Goal: Task Accomplishment & Management: Manage account settings

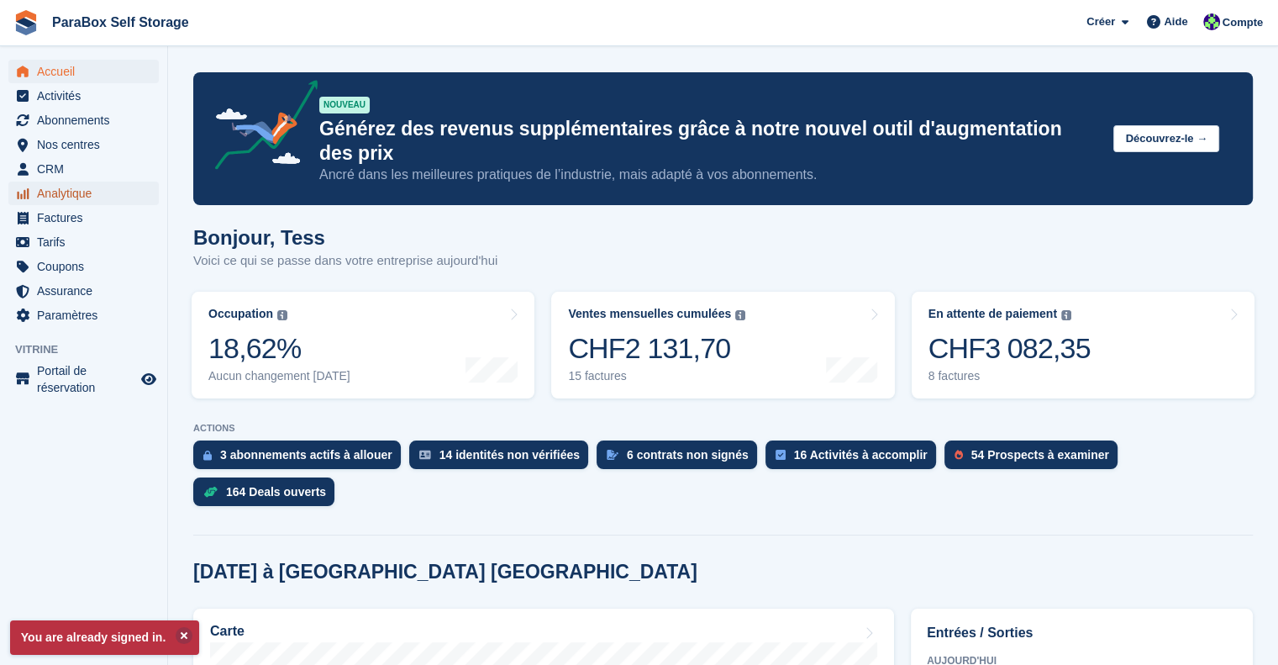
click at [111, 188] on span "Analytique" at bounding box center [87, 194] width 101 height 24
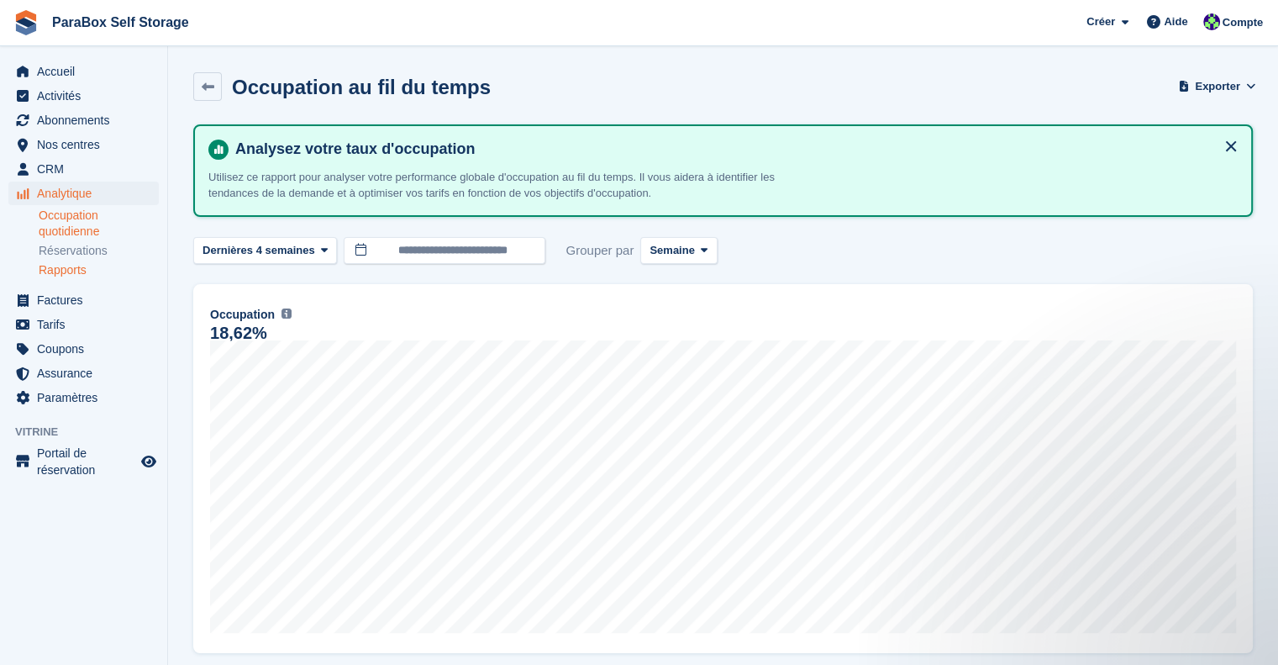
click at [61, 225] on link "Occupation quotidienne" at bounding box center [99, 224] width 120 height 32
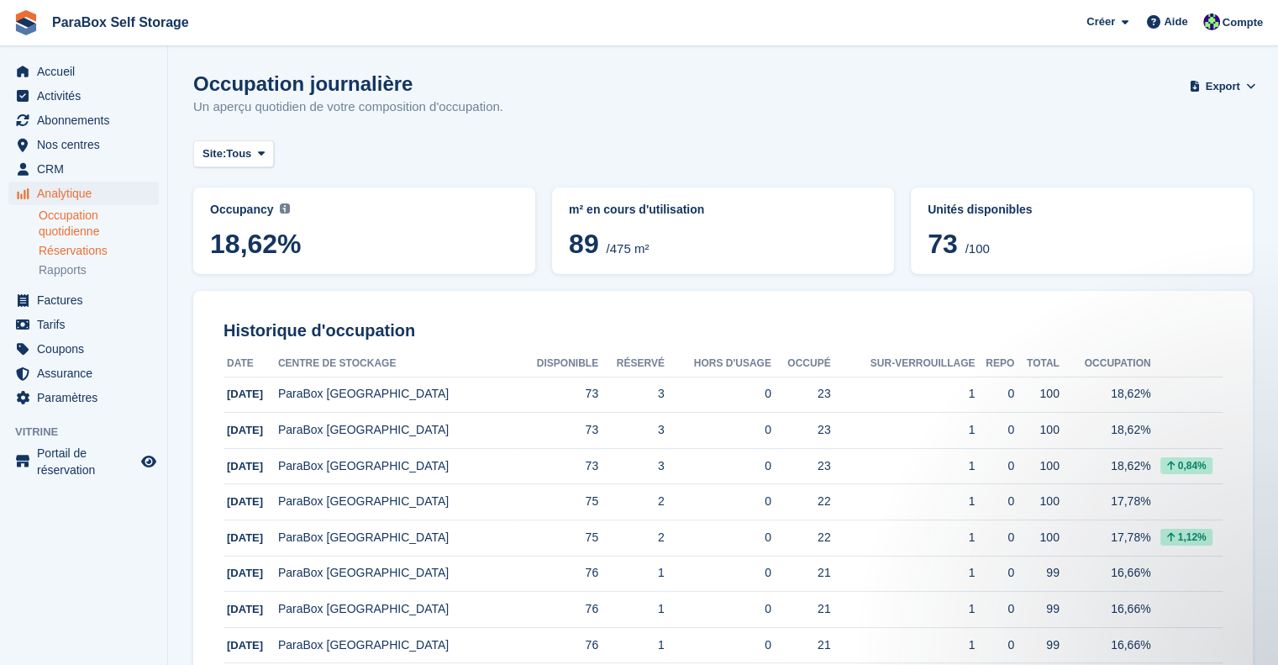
click at [82, 250] on link "Réservations" at bounding box center [99, 251] width 120 height 16
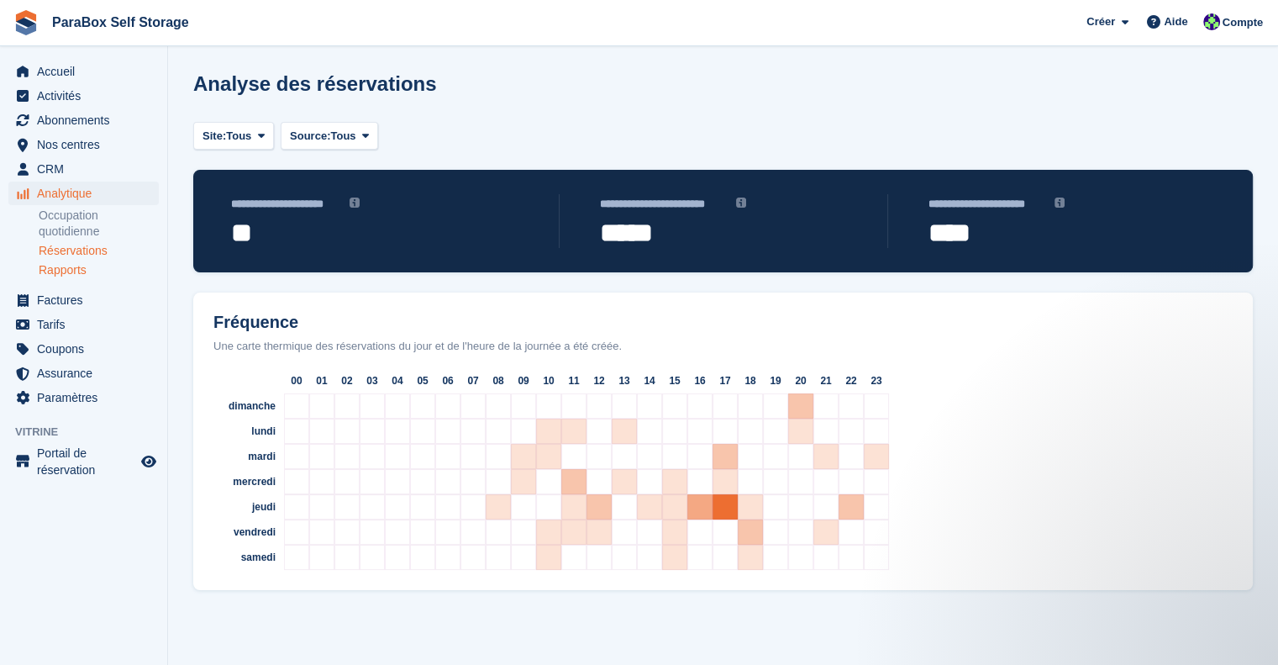
click at [86, 270] on link "Rapports" at bounding box center [99, 270] width 120 height 16
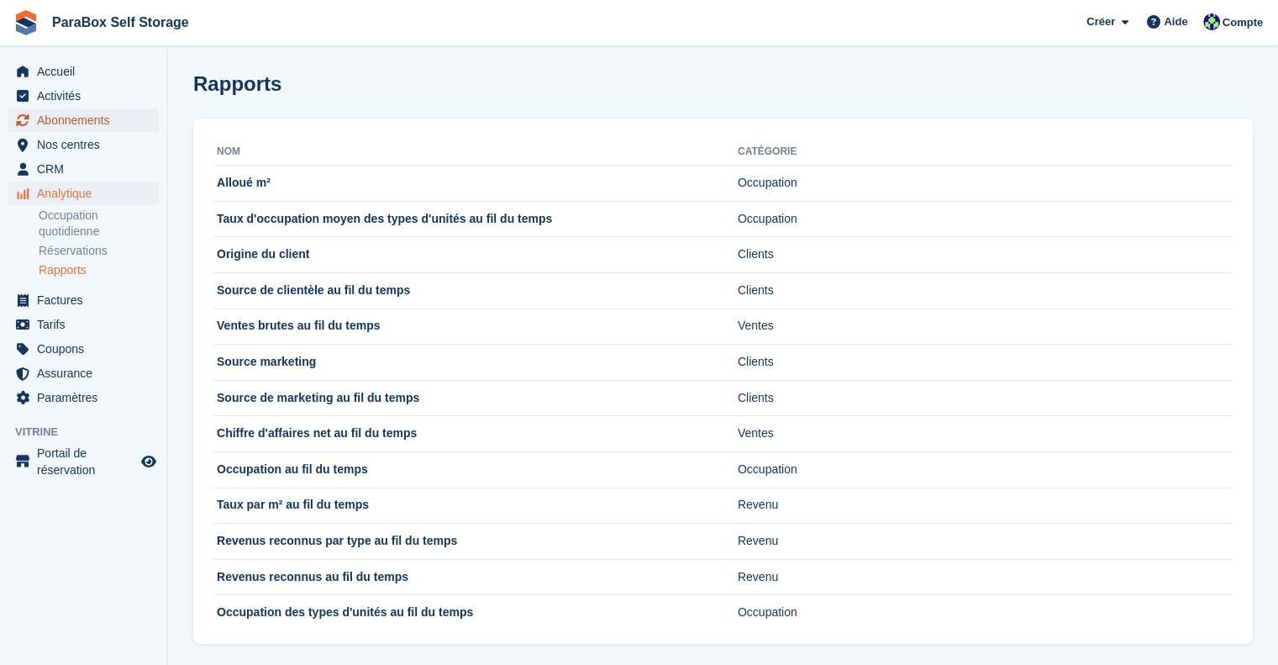
click at [64, 131] on span "Abonnements" at bounding box center [87, 120] width 101 height 24
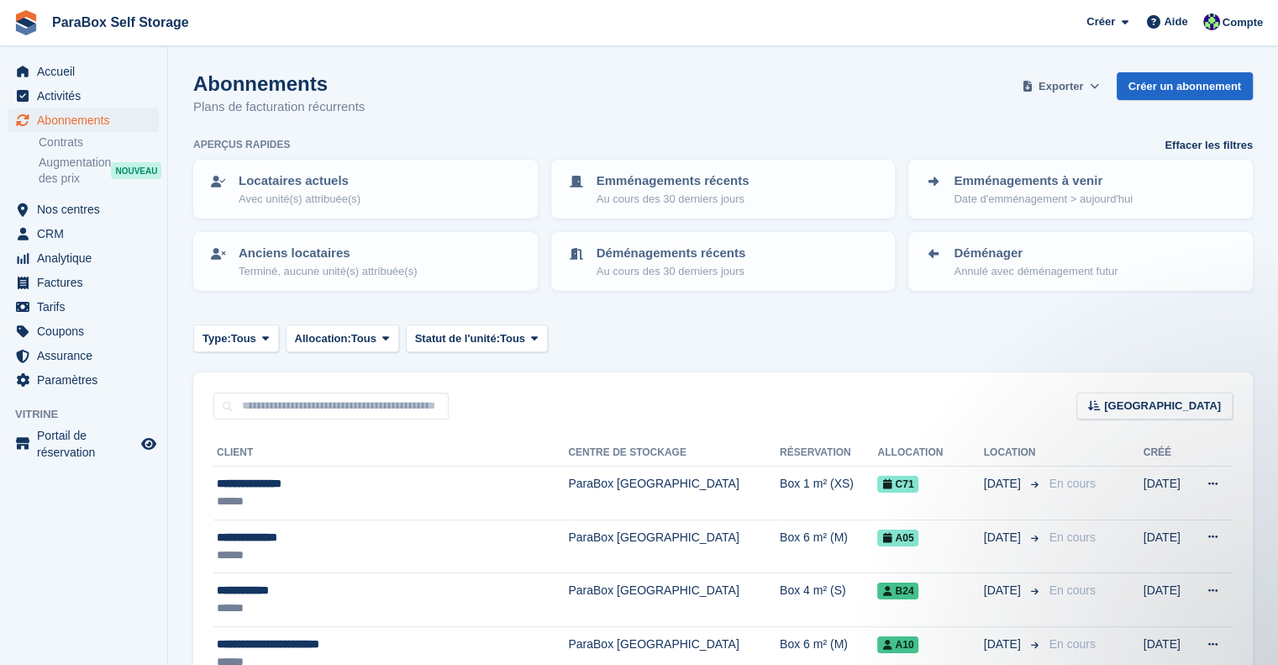
click at [1070, 79] on span "Exporter" at bounding box center [1061, 86] width 45 height 17
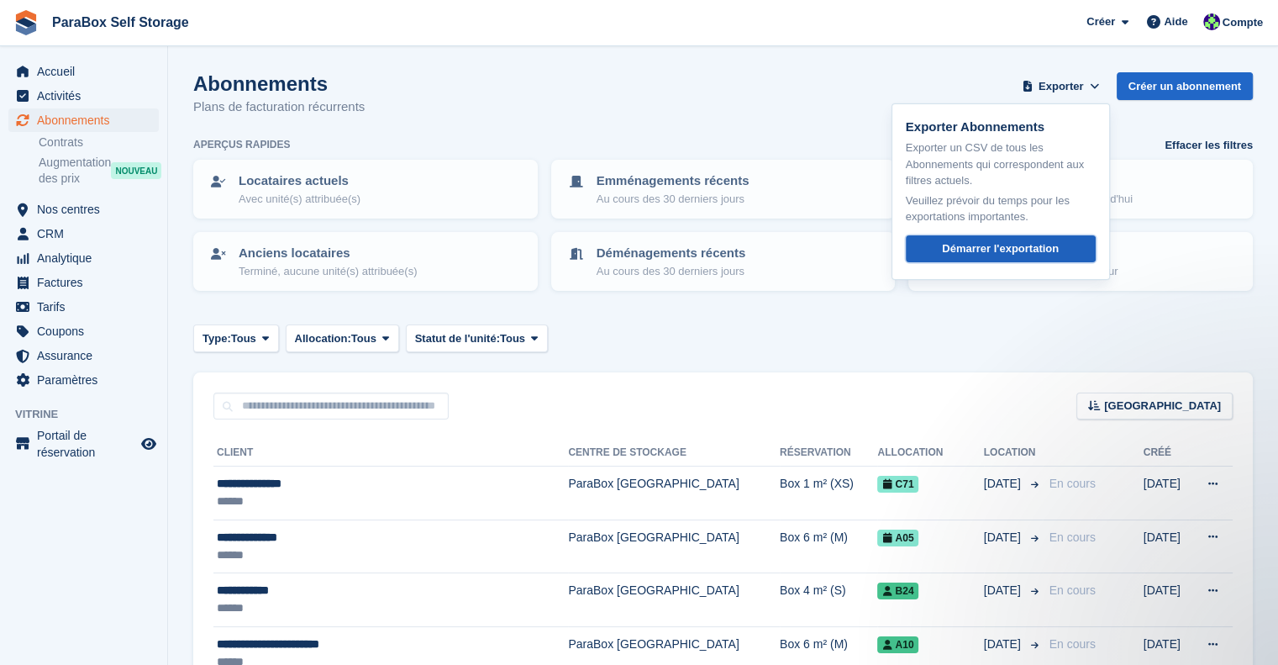
click at [1015, 249] on div "Démarrer l'exportation" at bounding box center [1000, 248] width 117 height 17
drag, startPoint x: 820, startPoint y: 344, endPoint x: 904, endPoint y: 268, distance: 113.1
click at [820, 344] on div "Type: Tous Tous Prochain Précédent Actif Fin Allocation: Tous Tous Attribué Non…" at bounding box center [723, 338] width 1060 height 28
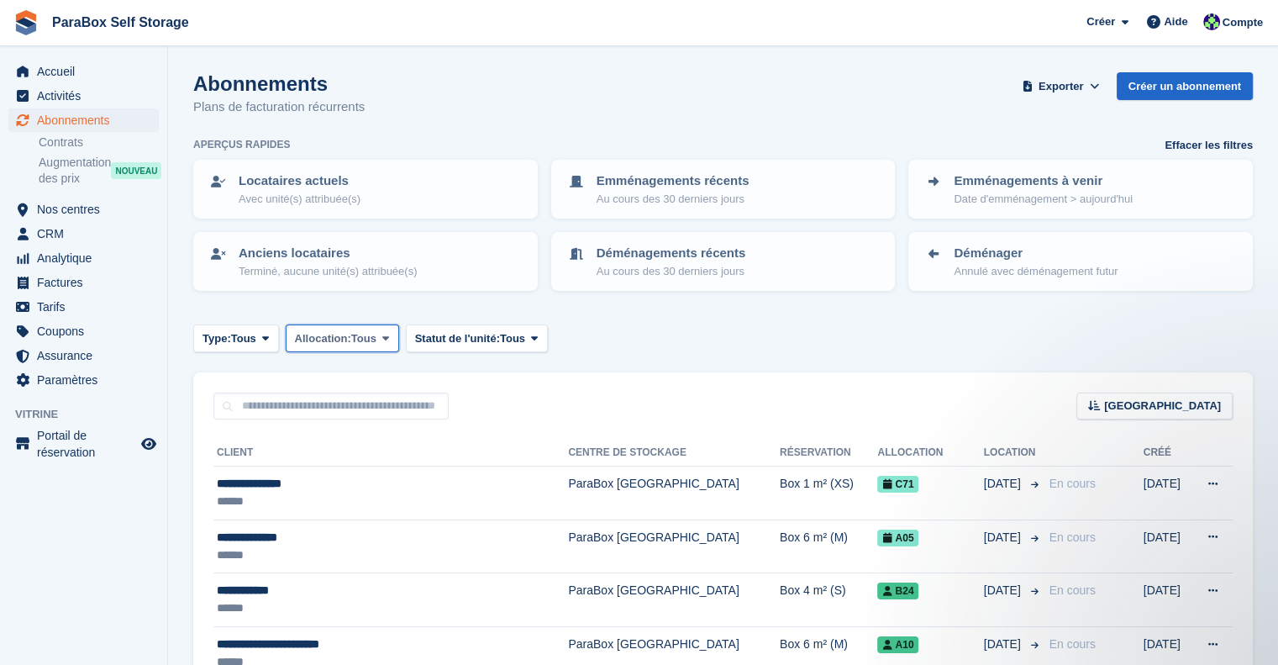
click at [340, 341] on span "Allocation:" at bounding box center [323, 338] width 56 height 17
click at [260, 337] on span at bounding box center [265, 337] width 13 height 13
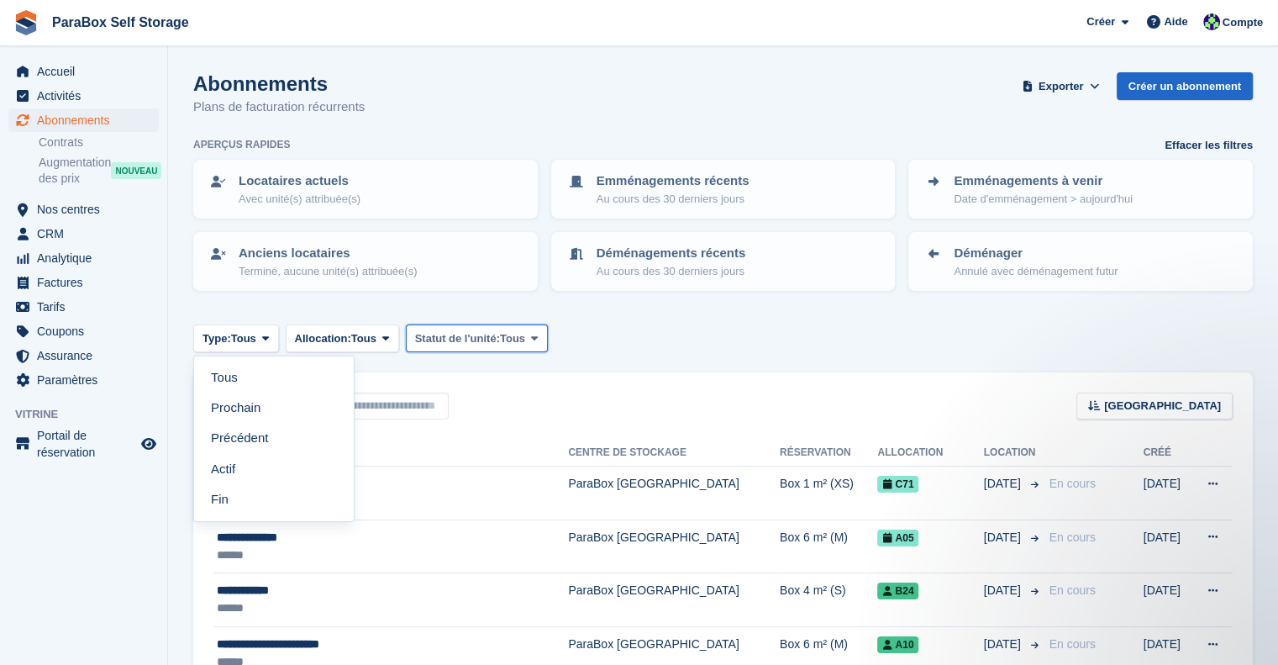
click at [481, 338] on span "Statut de l'unité:" at bounding box center [457, 338] width 85 height 17
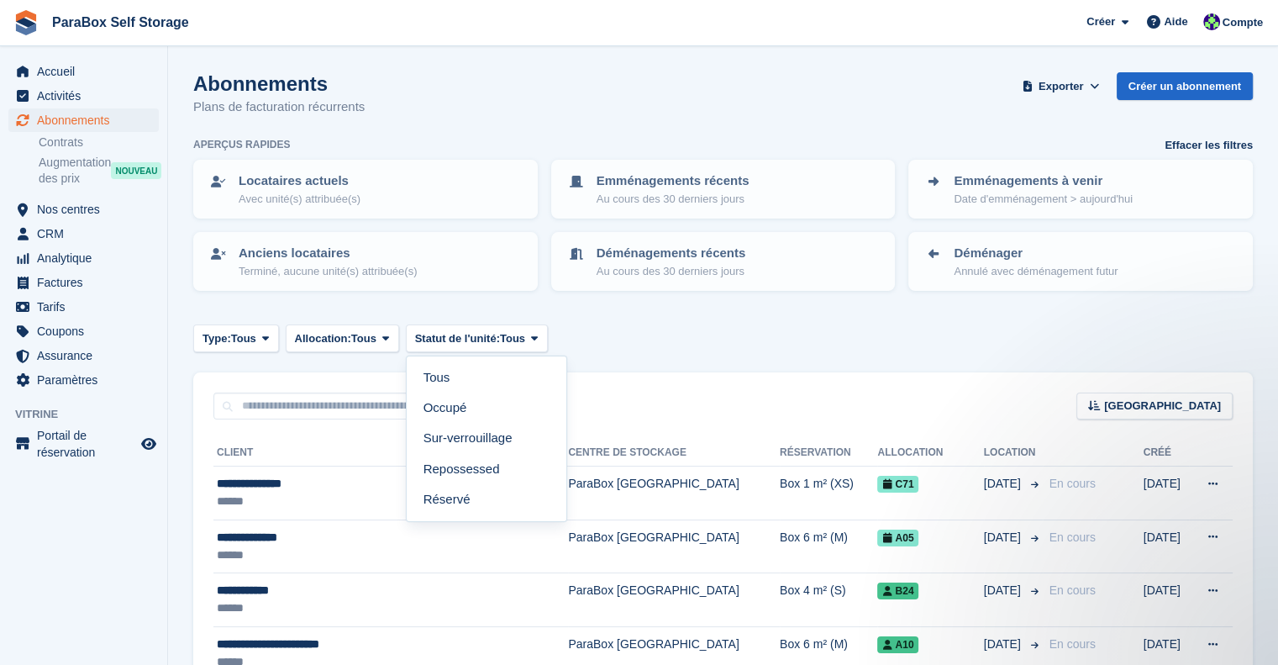
click at [693, 334] on div "Type: Tous Tous Prochain Précédent Actif Fin Allocation: Tous Tous Attribué Non…" at bounding box center [723, 338] width 1060 height 28
click at [52, 134] on link "Contrats" at bounding box center [99, 142] width 120 height 16
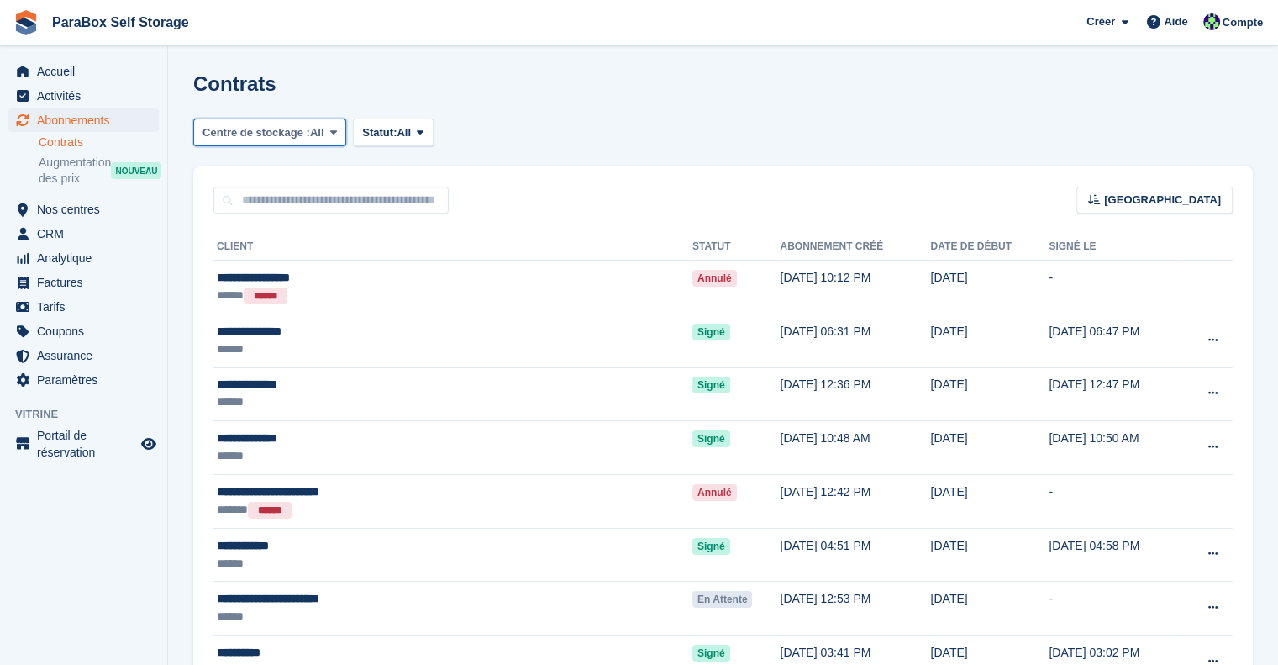
click at [317, 131] on span "All" at bounding box center [317, 132] width 14 height 17
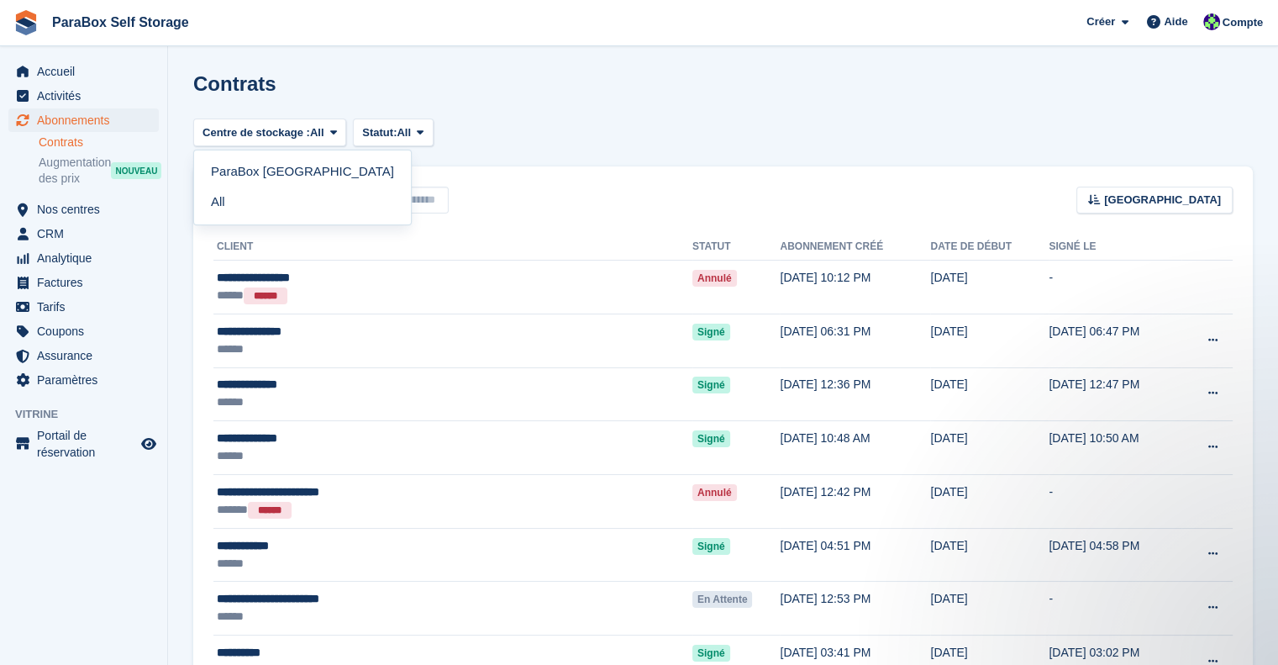
click at [595, 103] on div "Contrats" at bounding box center [723, 93] width 1060 height 43
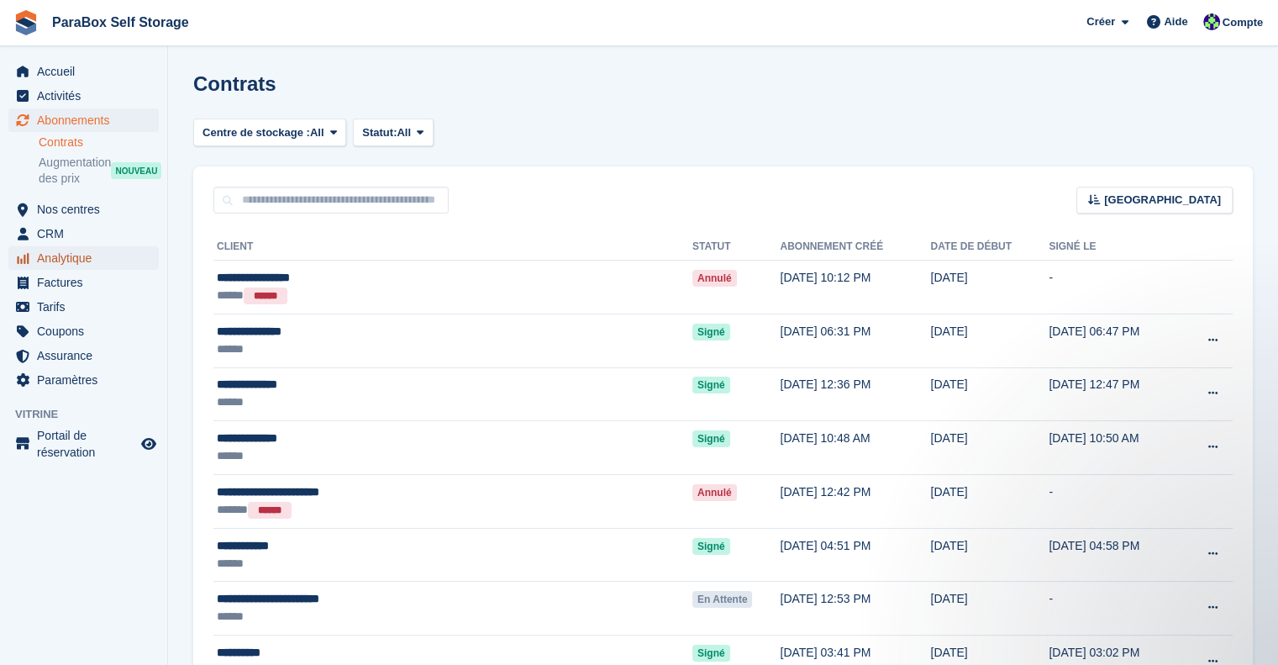
click at [60, 251] on span "Analytique" at bounding box center [87, 258] width 101 height 24
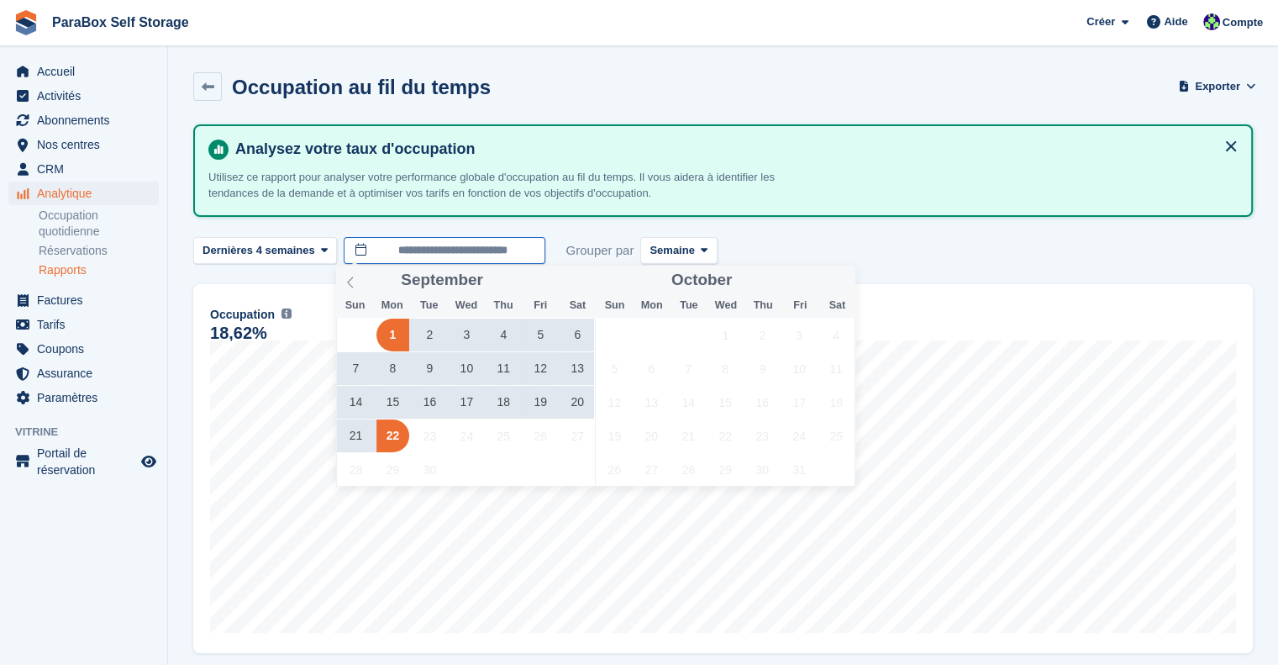
click at [489, 262] on body "ParaBox Self Storage Créer Abonnement Facture Contact Deal Rabais Page Aide Ass…" at bounding box center [639, 454] width 1278 height 909
click at [824, 214] on div "Analysez votre taux d'occupation Utilisez ce rapport pour analyser votre perfor…" at bounding box center [723, 170] width 1060 height 92
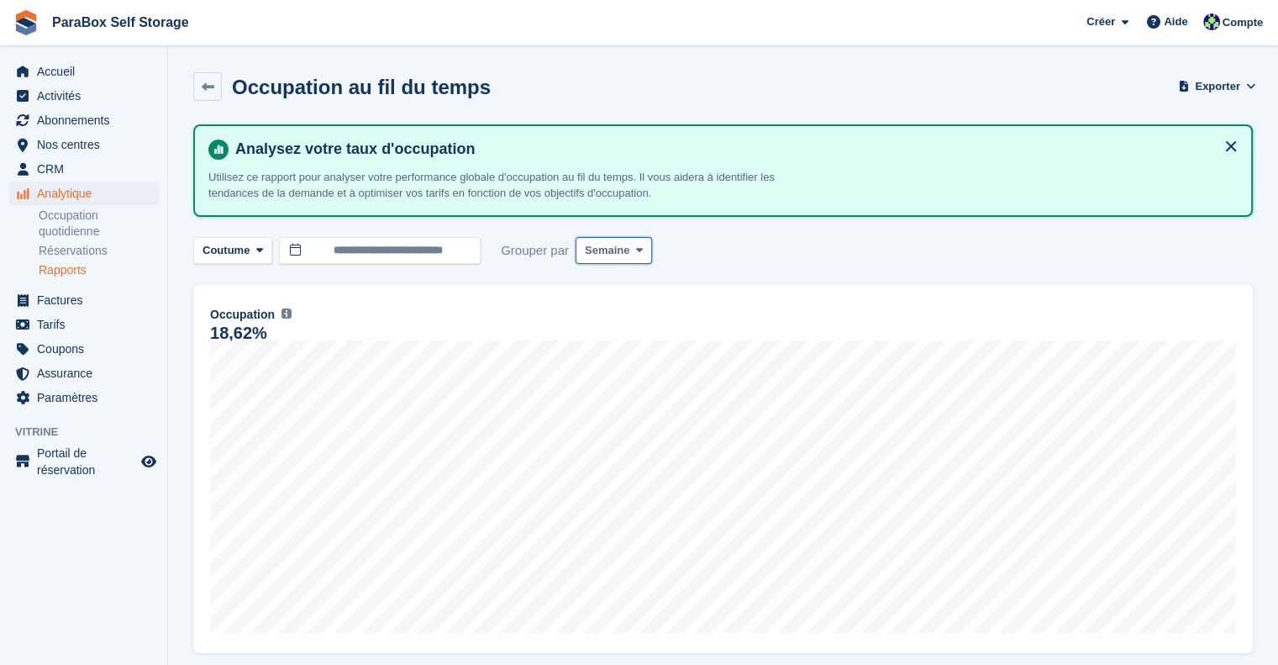
click at [619, 255] on span "Semaine" at bounding box center [607, 250] width 45 height 17
click at [639, 294] on link "Jour" at bounding box center [656, 290] width 146 height 30
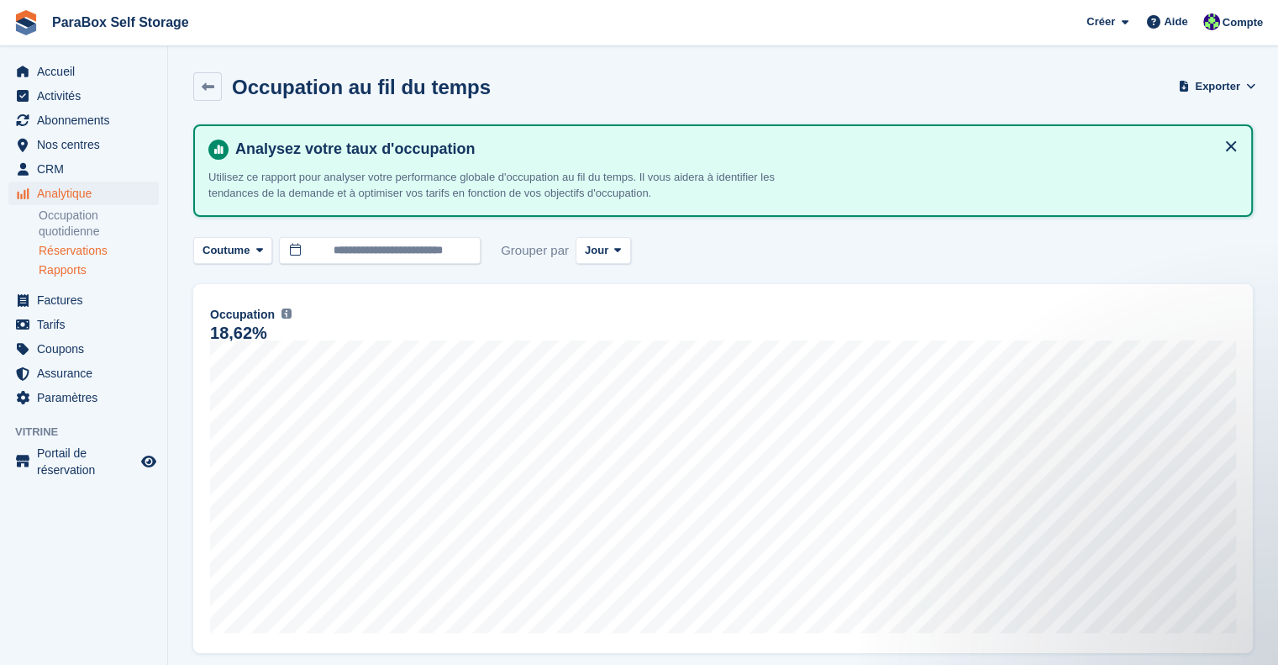
click at [89, 252] on link "Réservations" at bounding box center [99, 251] width 120 height 16
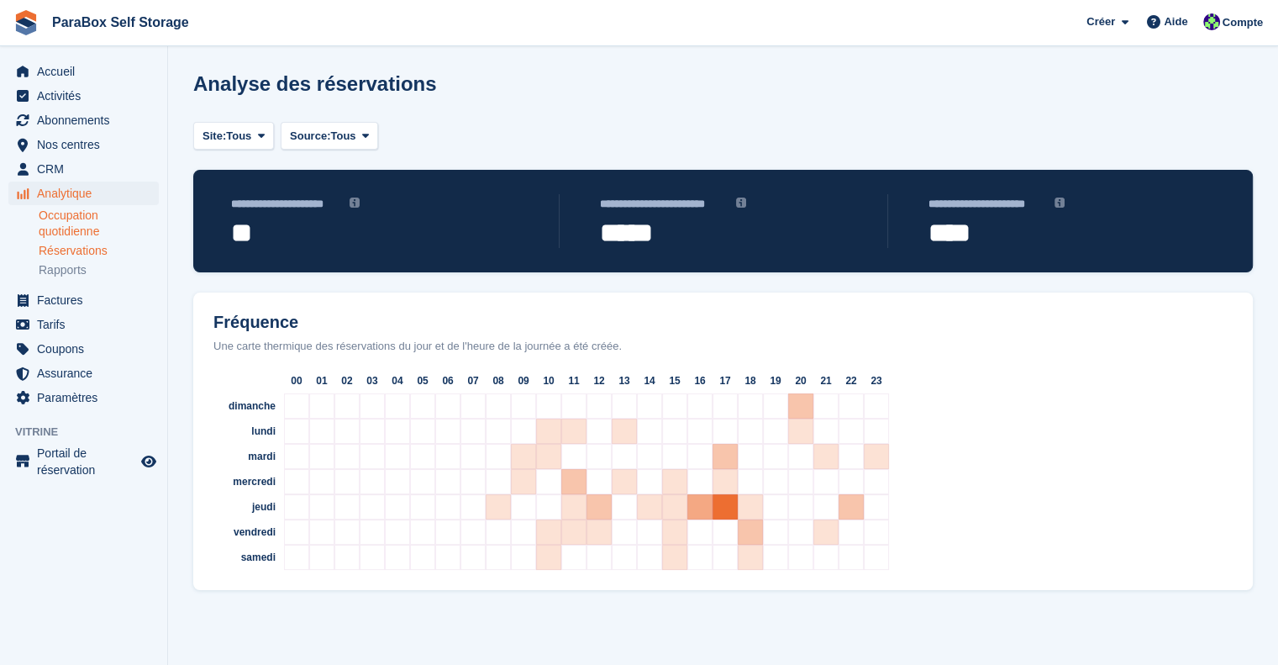
click at [74, 226] on link "Occupation quotidienne" at bounding box center [99, 224] width 120 height 32
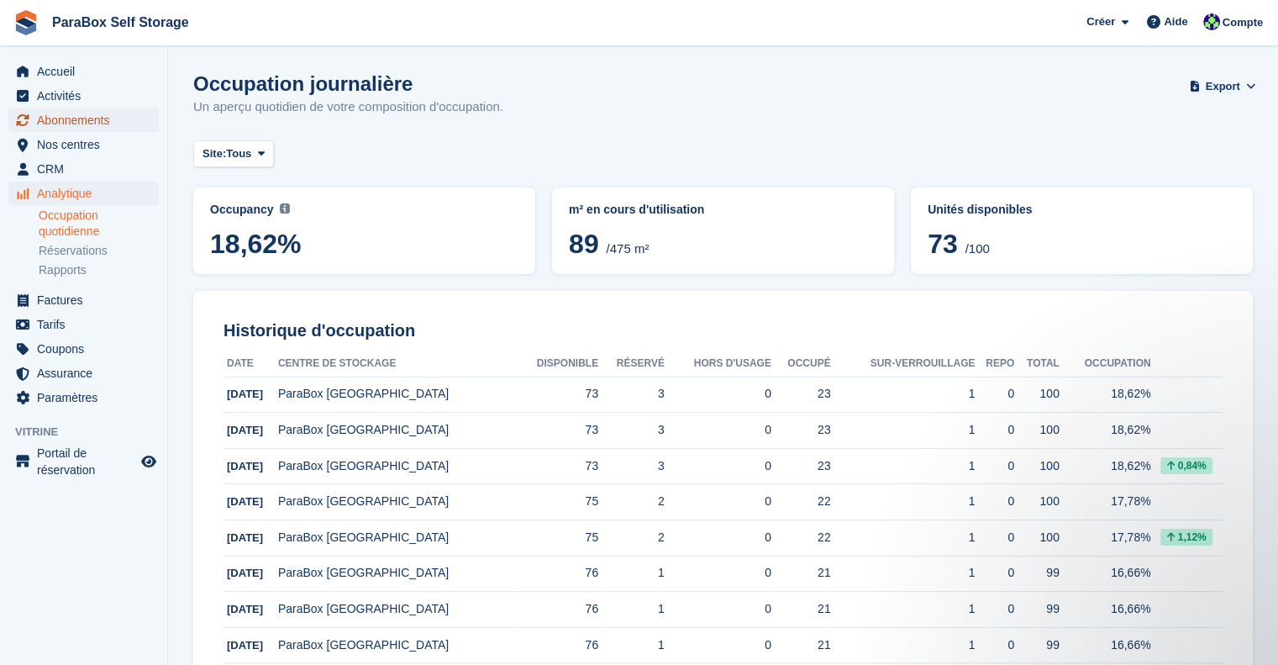
click at [74, 129] on span "Abonnements" at bounding box center [87, 120] width 101 height 24
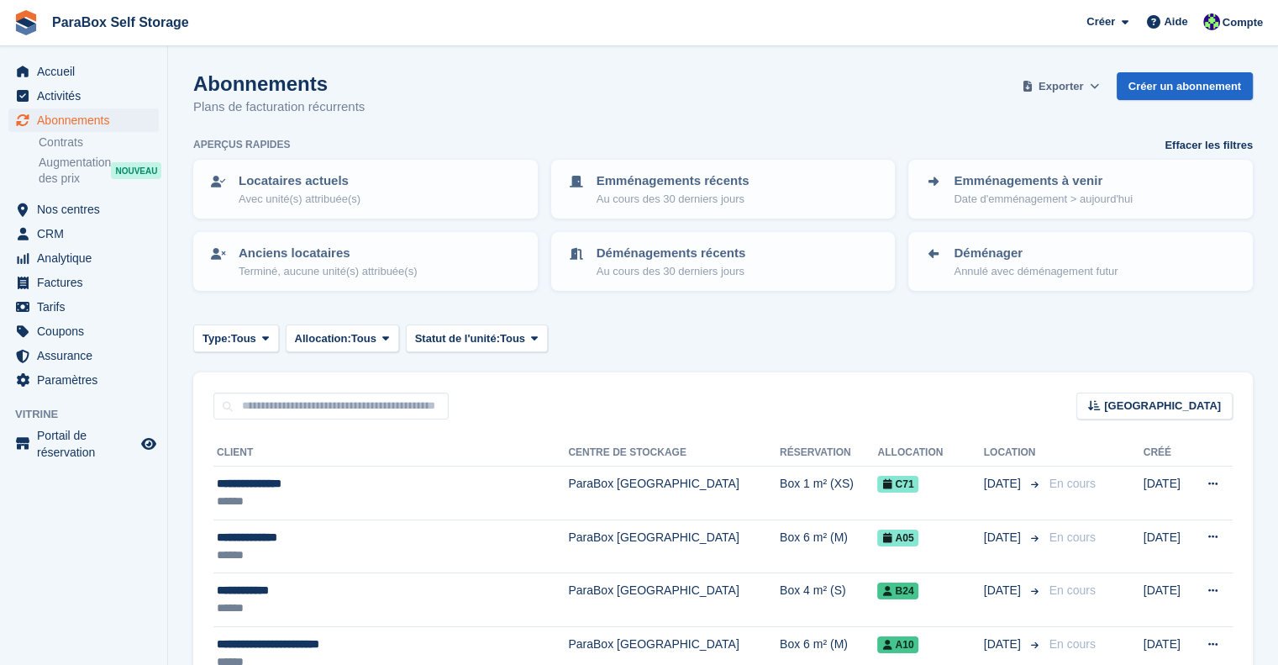
click at [1059, 80] on span "Exporter" at bounding box center [1061, 86] width 45 height 17
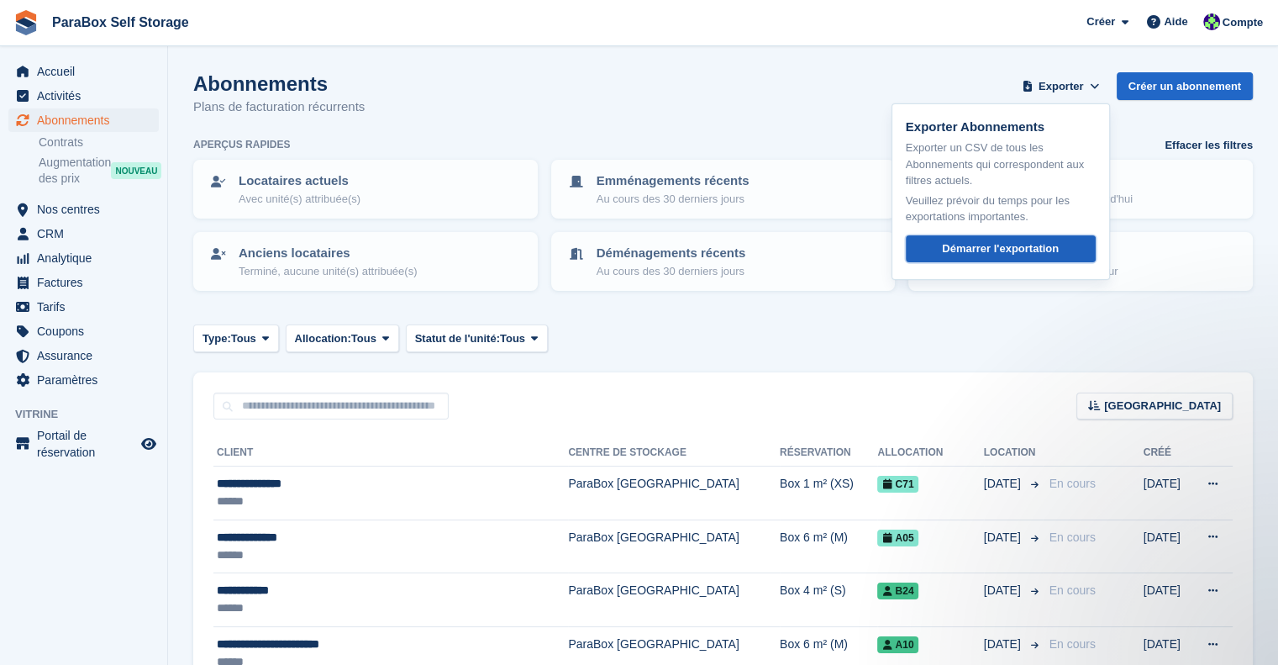
click at [1014, 251] on div "Démarrer l'exportation" at bounding box center [1000, 248] width 117 height 17
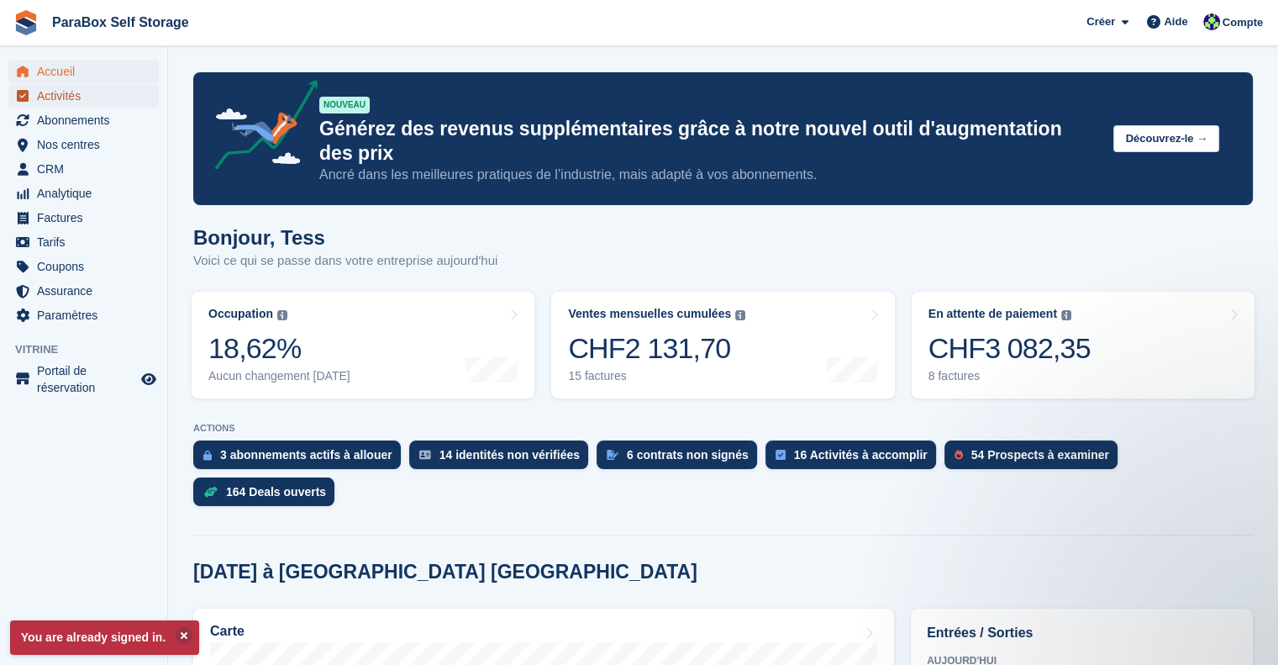
click at [97, 103] on span "Activités" at bounding box center [87, 96] width 101 height 24
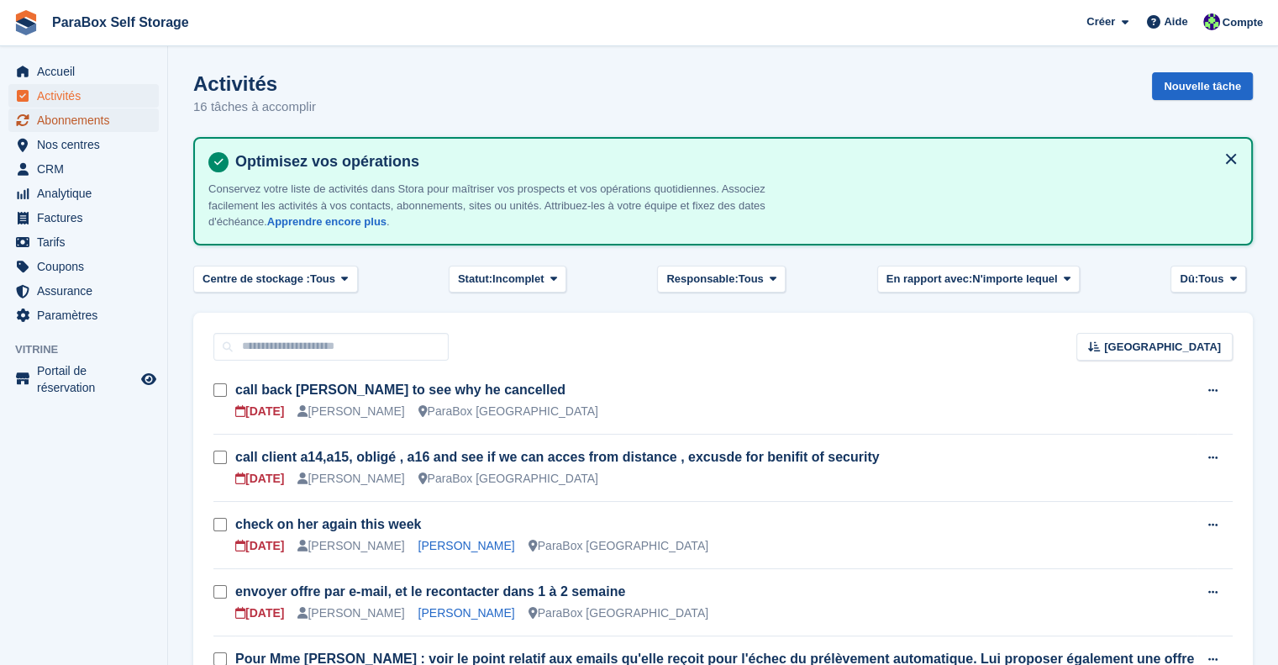
drag, startPoint x: 0, startPoint y: 0, endPoint x: 122, endPoint y: 117, distance: 168.8
click at [122, 117] on span "Abonnements" at bounding box center [87, 120] width 101 height 24
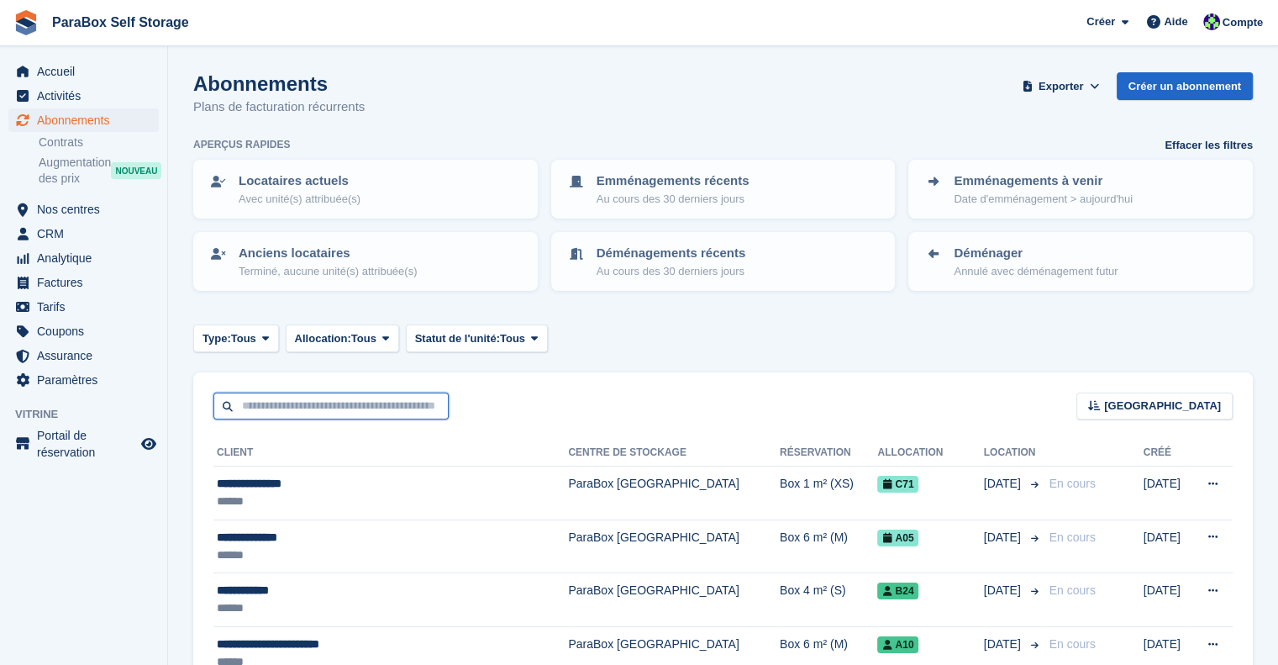
click at [319, 399] on input "text" at bounding box center [330, 407] width 235 height 28
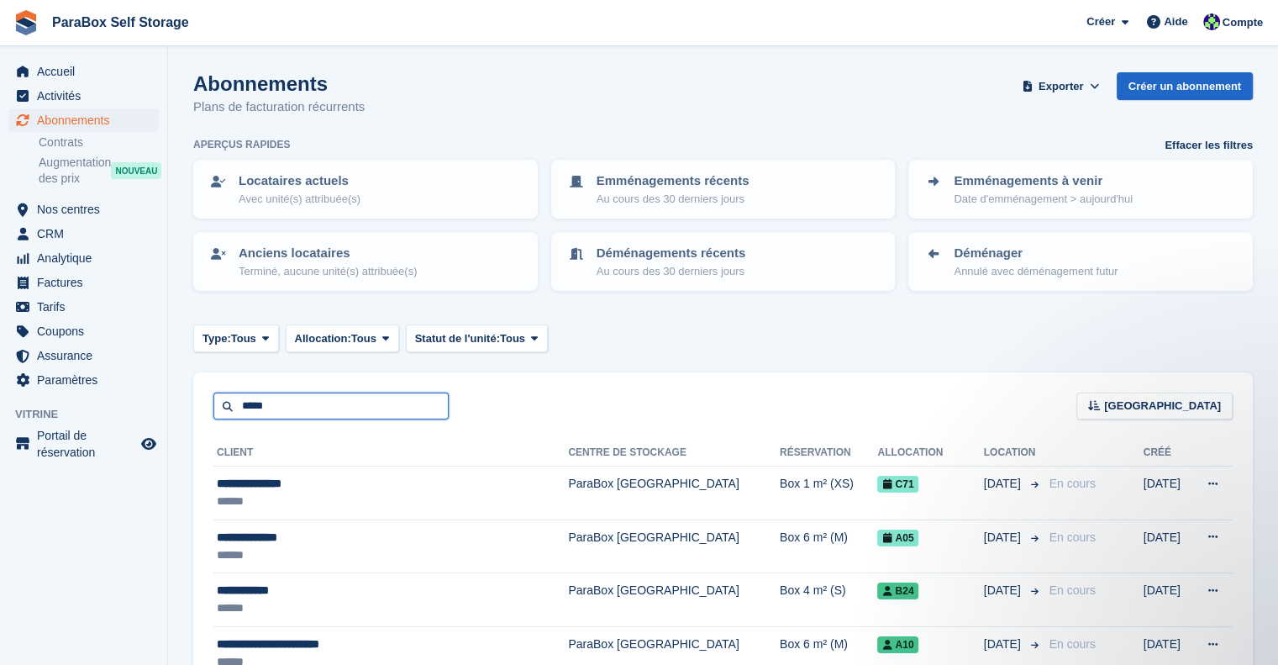
type input "*****"
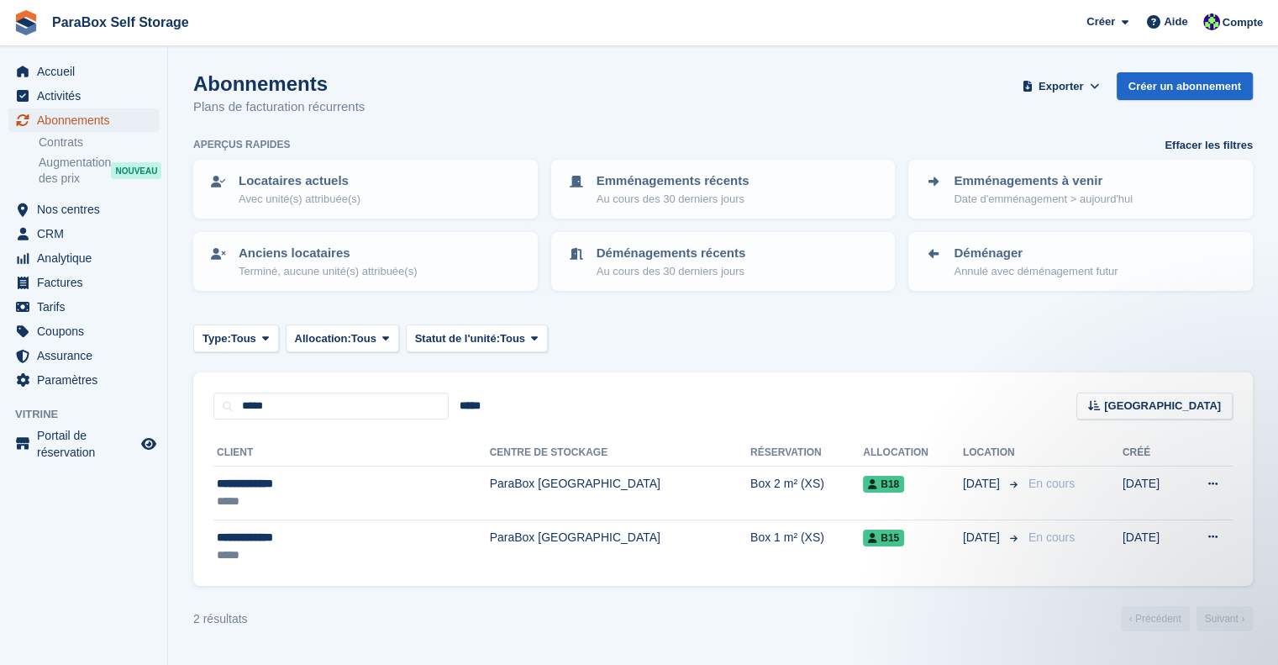
click at [64, 124] on span "Abonnements" at bounding box center [87, 120] width 101 height 24
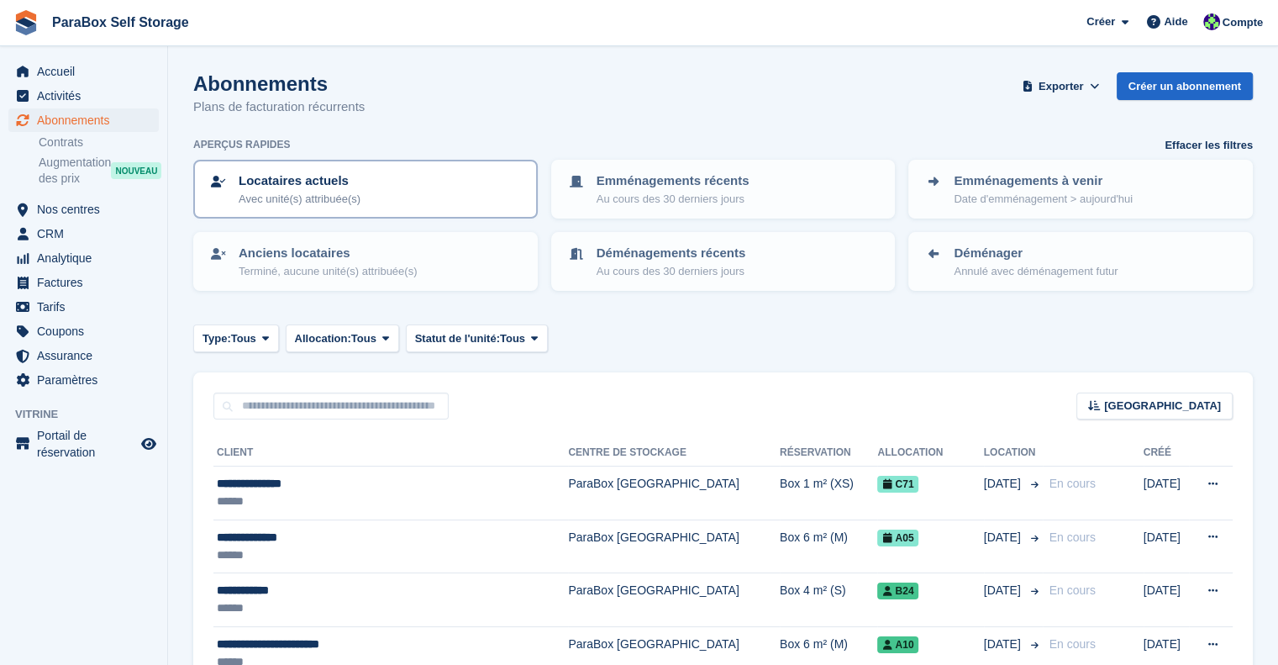
click at [399, 207] on link "Locataires actuels Avec unité(s) attribuée(s)" at bounding box center [365, 188] width 341 height 55
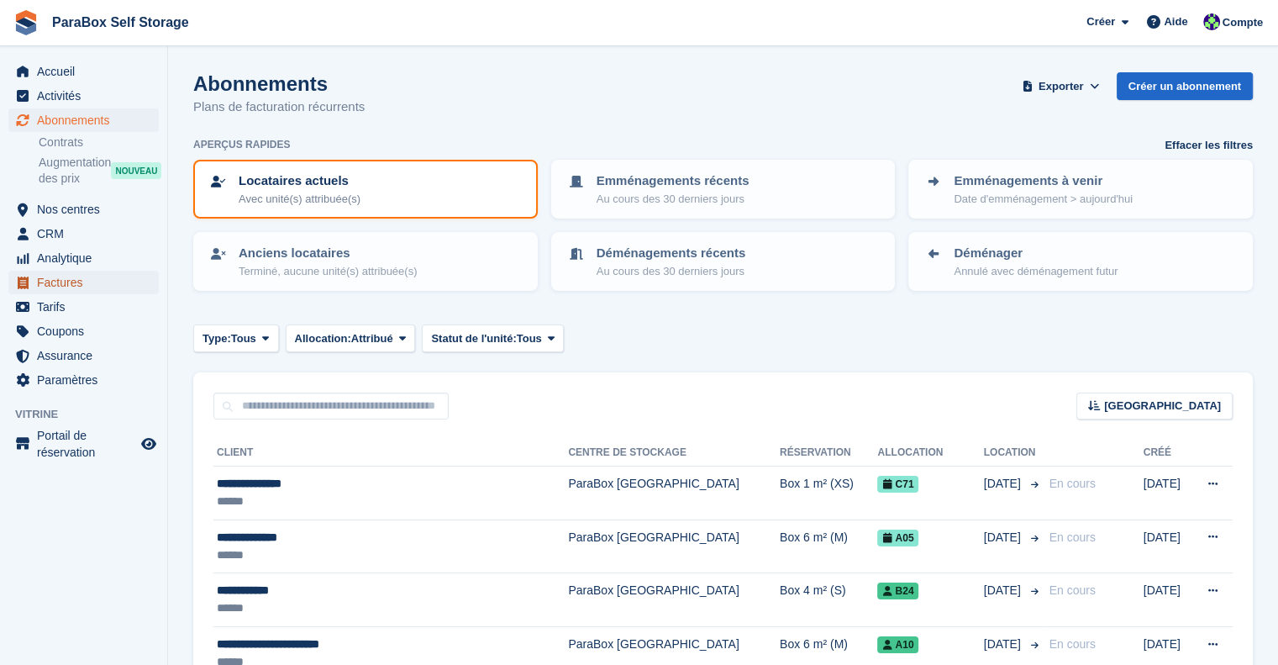
click at [71, 280] on span "Factures" at bounding box center [87, 283] width 101 height 24
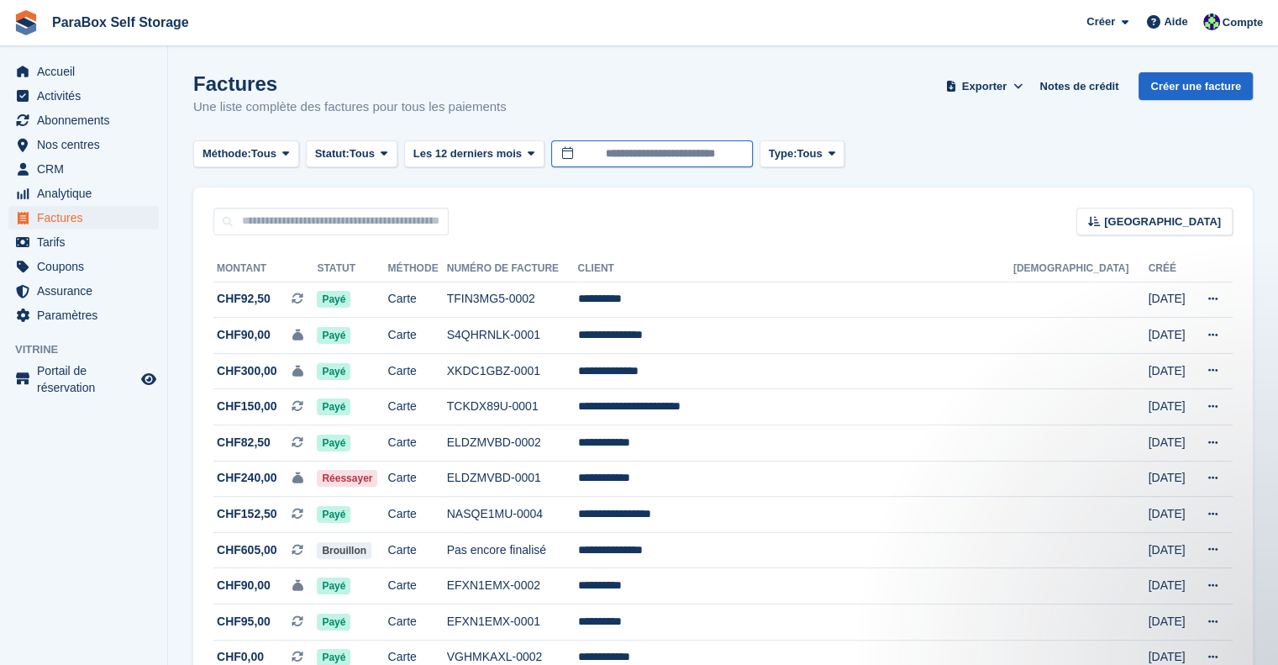
click at [617, 151] on input "**********" at bounding box center [652, 154] width 202 height 28
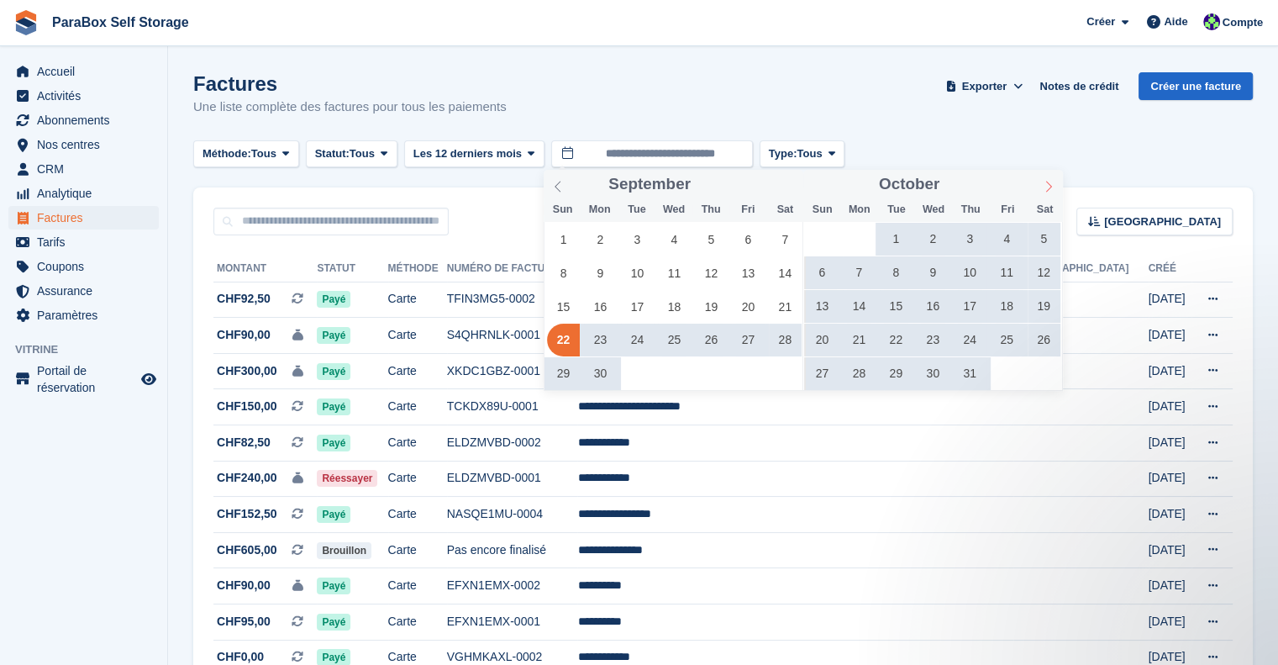
click at [1045, 186] on icon at bounding box center [1049, 187] width 12 height 12
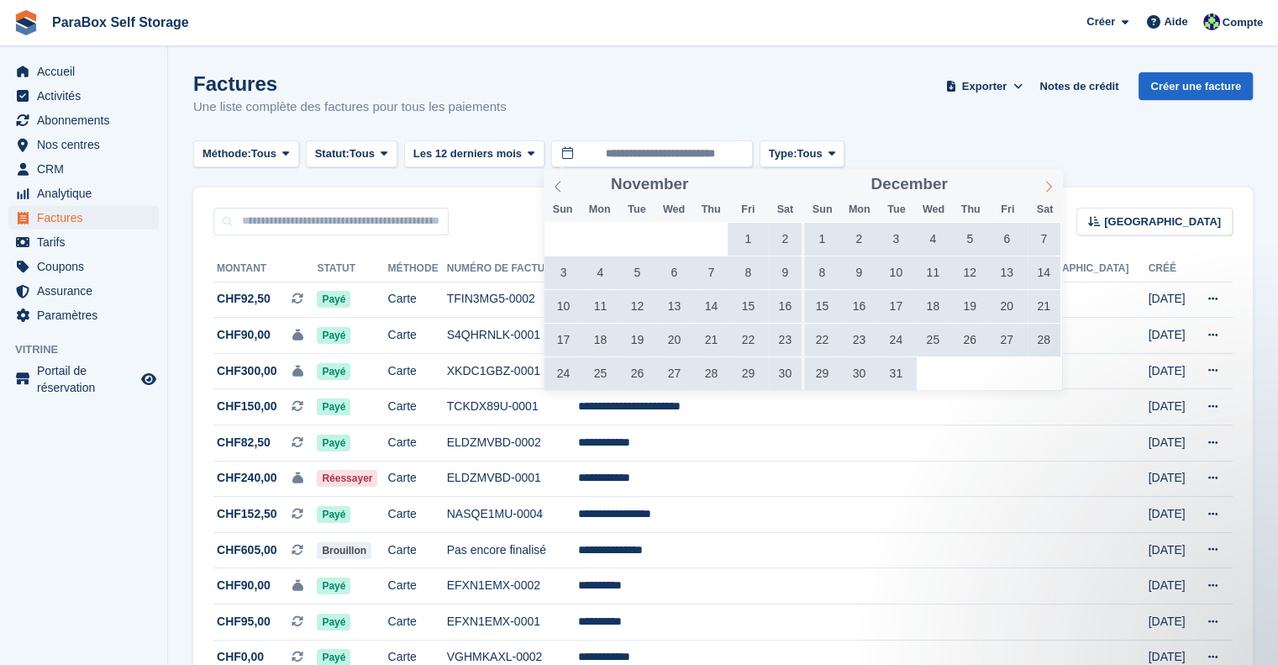
click at [1045, 186] on icon at bounding box center [1049, 187] width 12 height 12
type input "****"
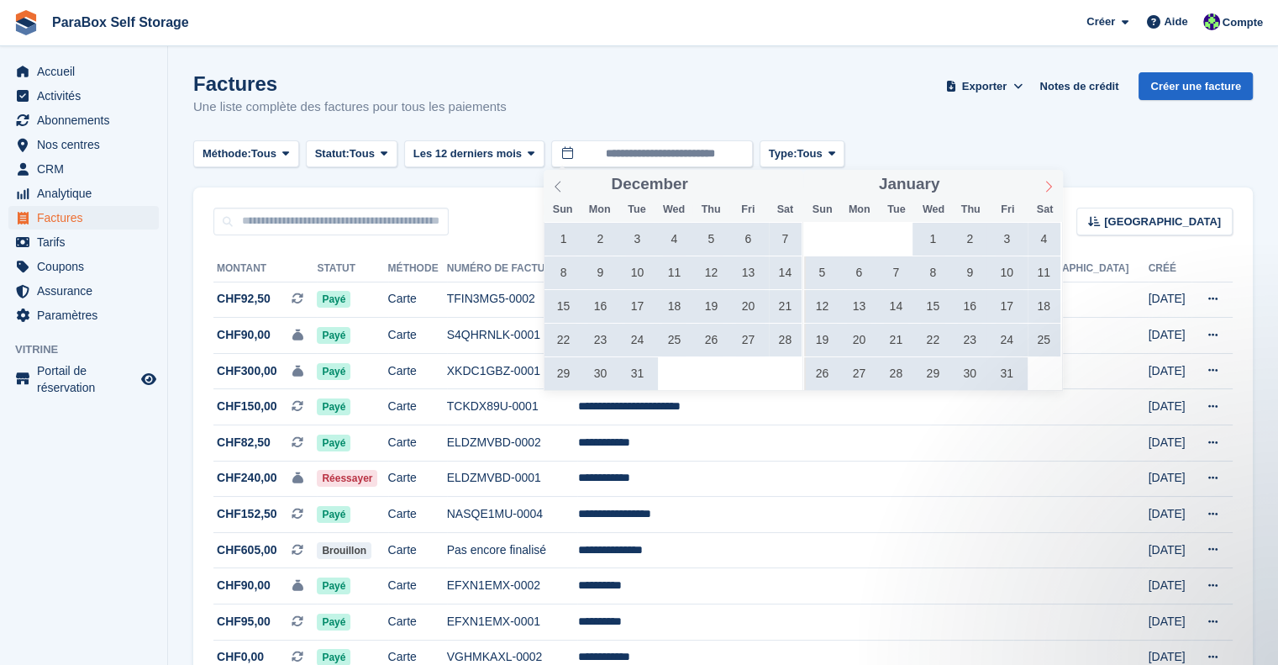
click at [1045, 186] on icon at bounding box center [1049, 187] width 12 height 12
type input "****"
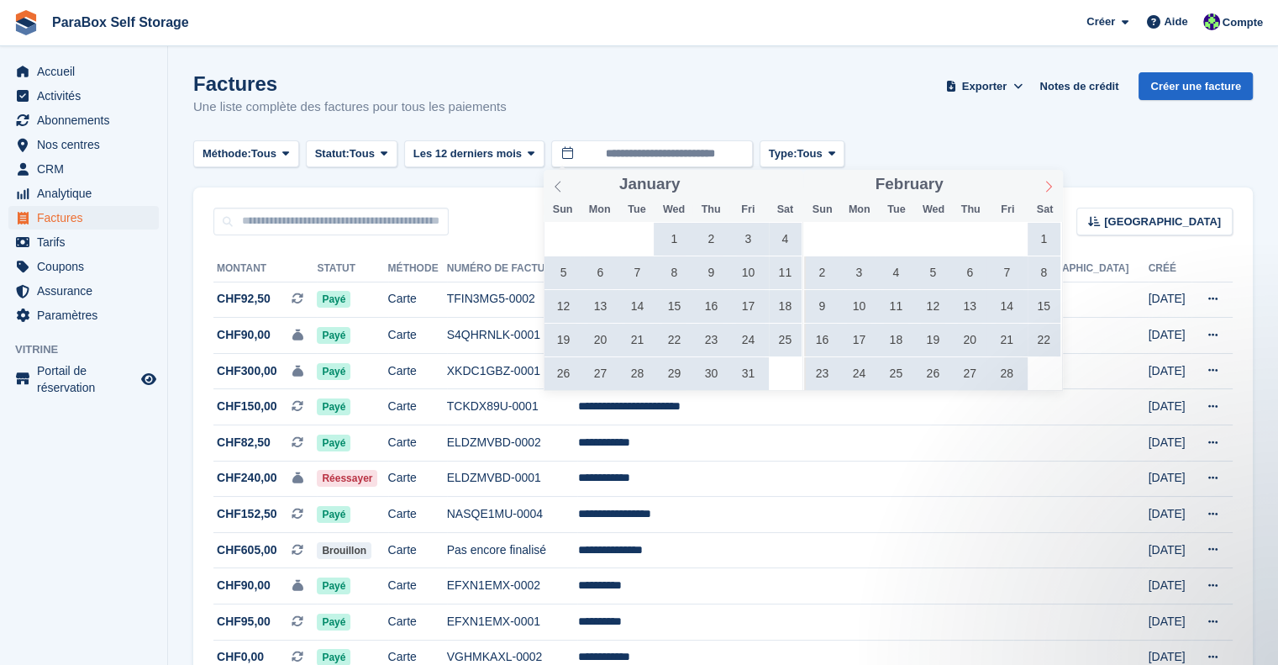
click at [1045, 186] on icon at bounding box center [1049, 187] width 12 height 12
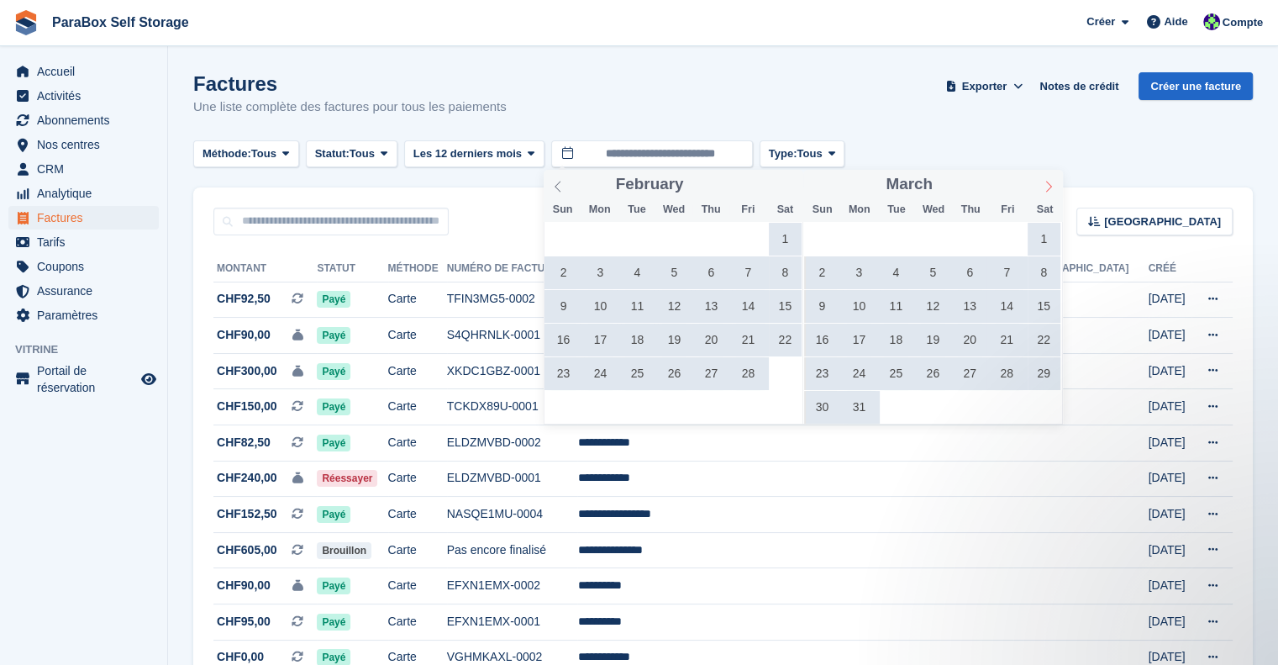
click at [1045, 186] on icon at bounding box center [1049, 187] width 12 height 12
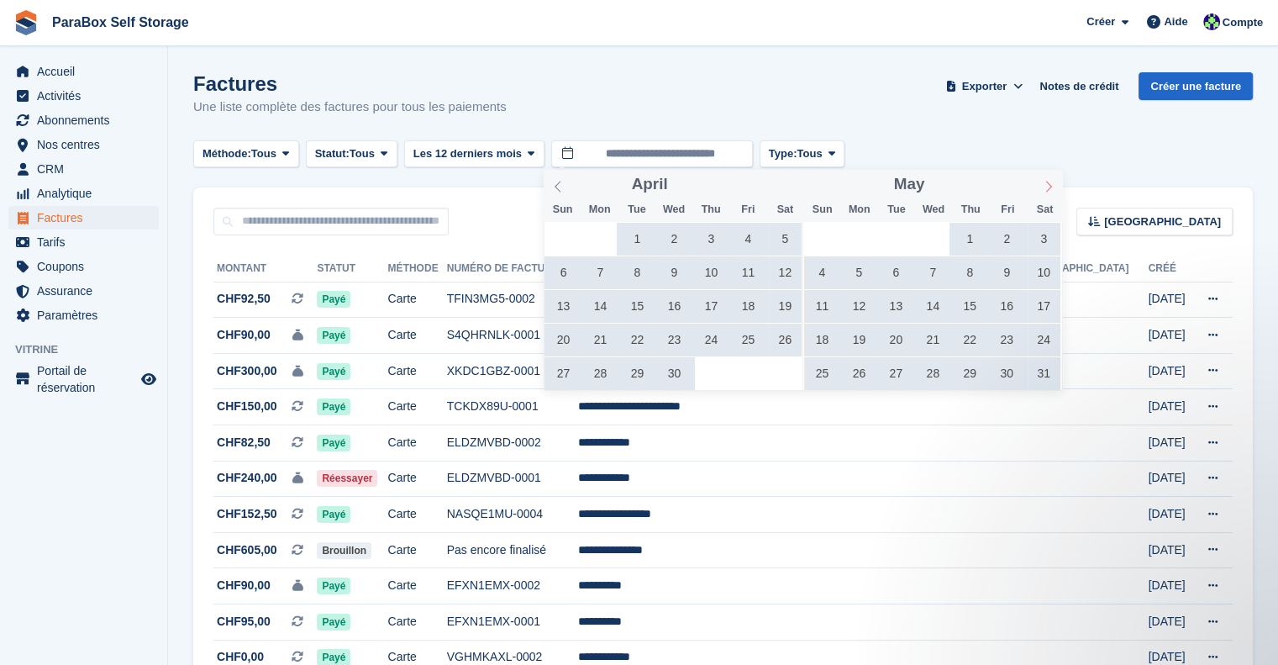
click at [1045, 186] on icon at bounding box center [1049, 187] width 12 height 12
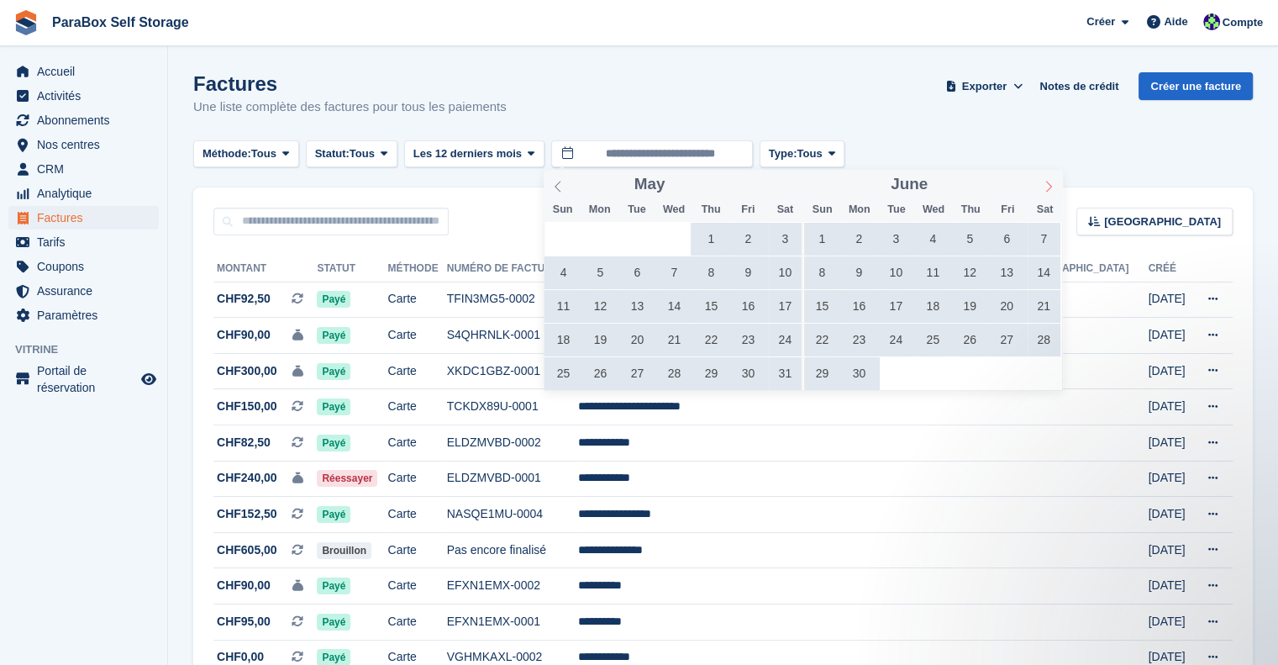
click at [1045, 186] on icon at bounding box center [1049, 187] width 12 height 12
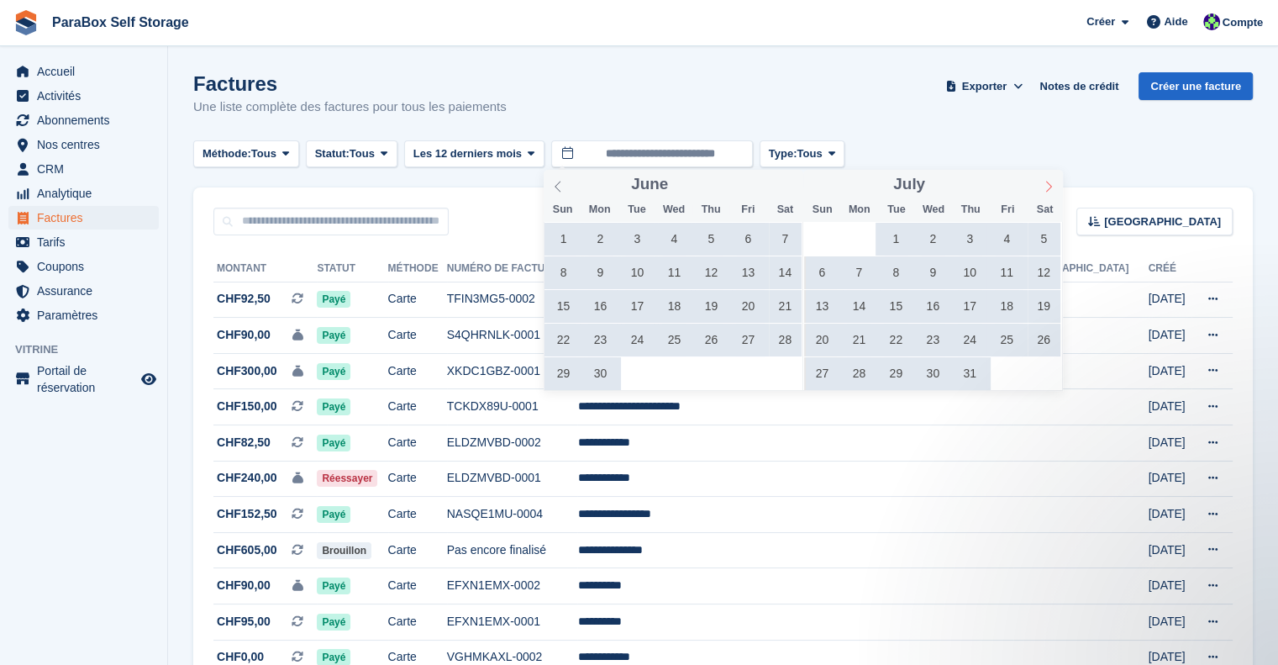
click at [1045, 186] on icon at bounding box center [1049, 187] width 12 height 12
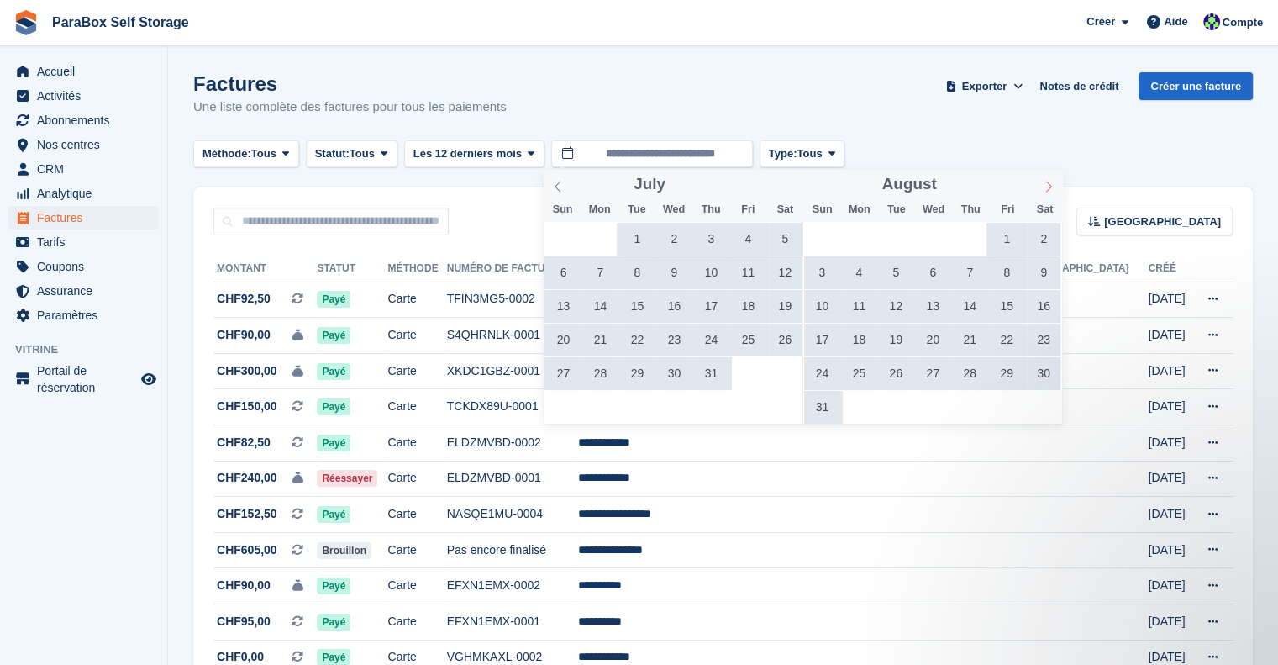
click at [1045, 186] on icon at bounding box center [1049, 187] width 12 height 12
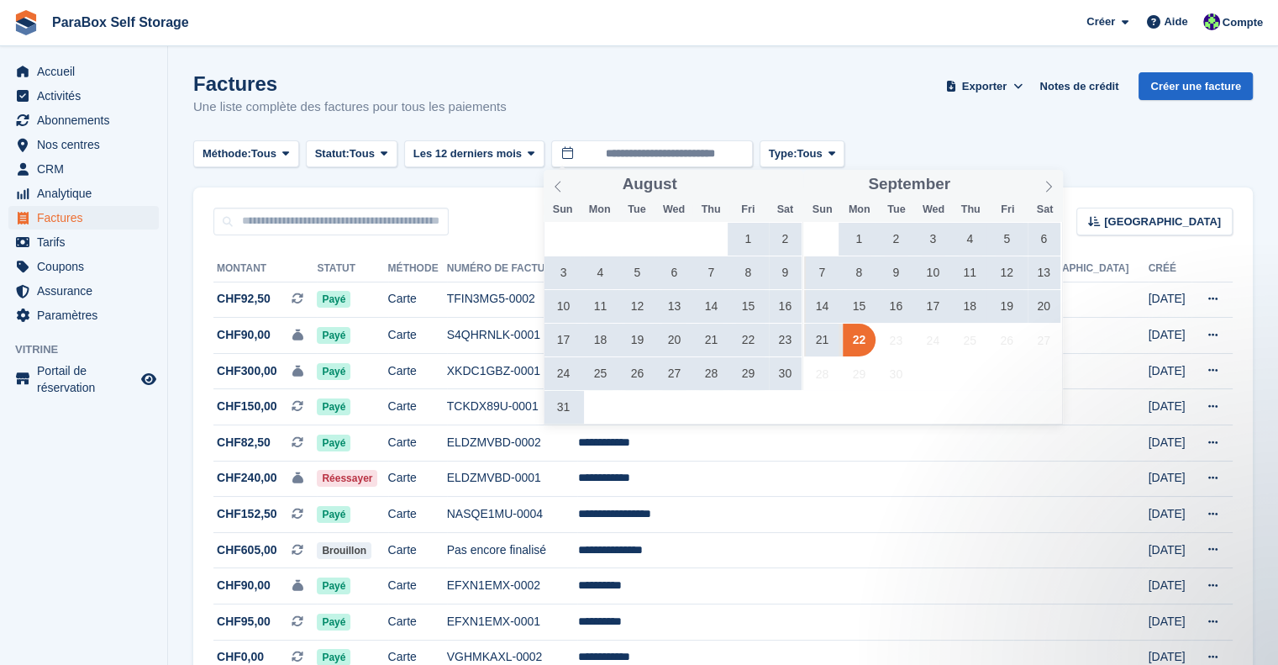
click at [938, 300] on span "17" at bounding box center [933, 306] width 33 height 33
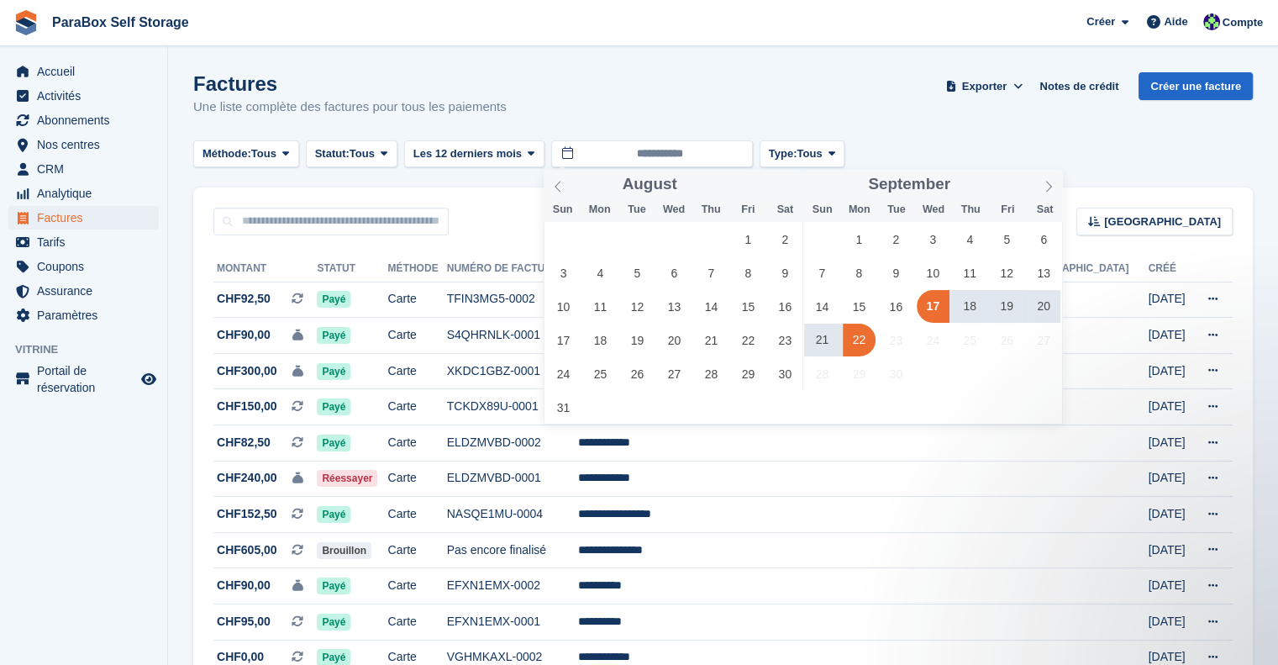
click at [858, 347] on span "22" at bounding box center [859, 340] width 33 height 33
type input "**********"
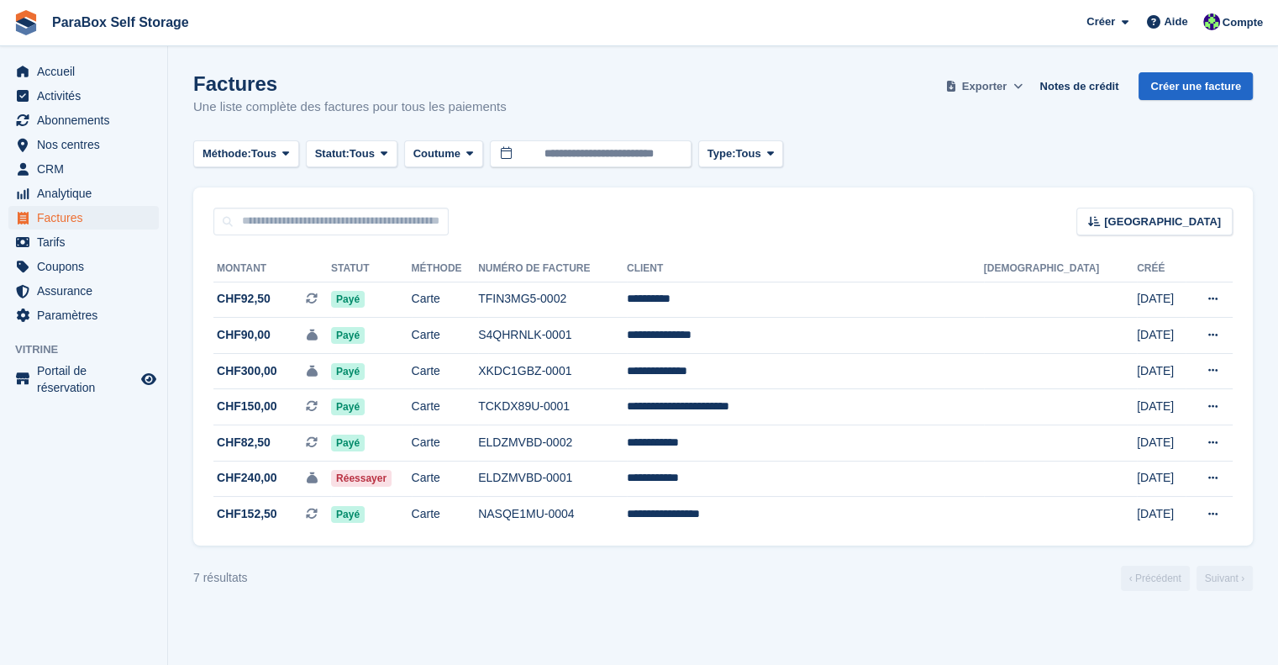
click at [985, 90] on span "Exporter" at bounding box center [984, 86] width 45 height 17
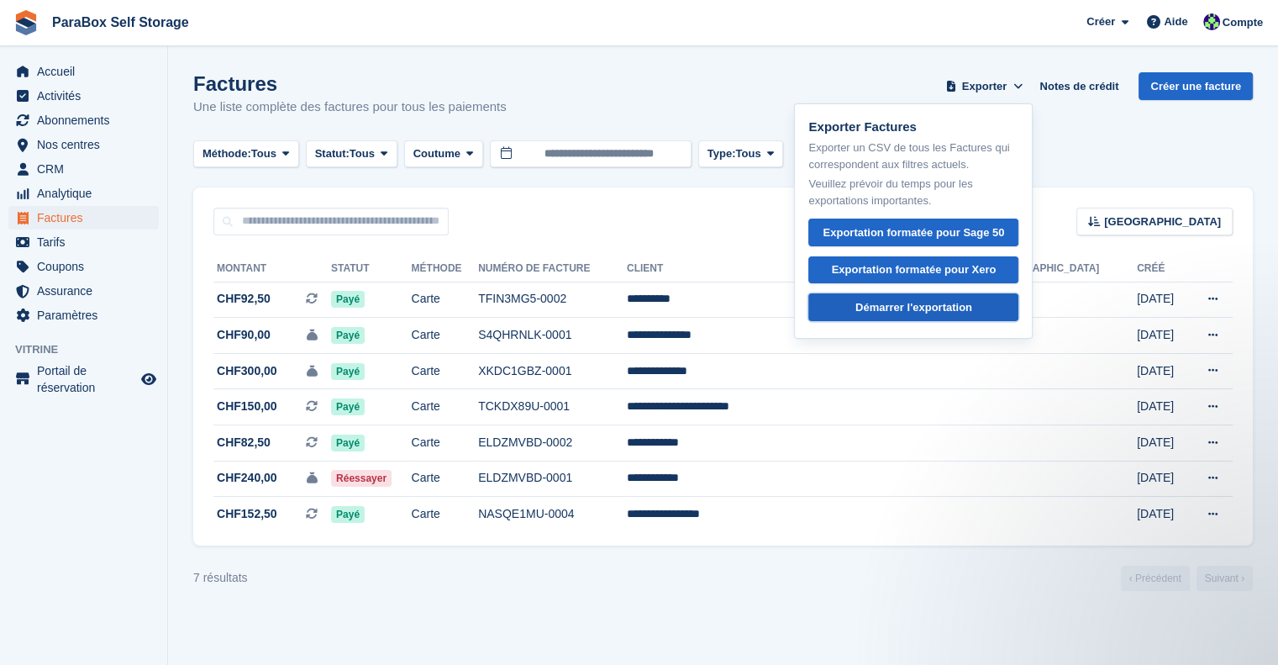
click at [921, 315] on link "Démarrer l'exportation" at bounding box center [914, 307] width 210 height 28
click at [75, 123] on span "Abonnements" at bounding box center [87, 120] width 101 height 24
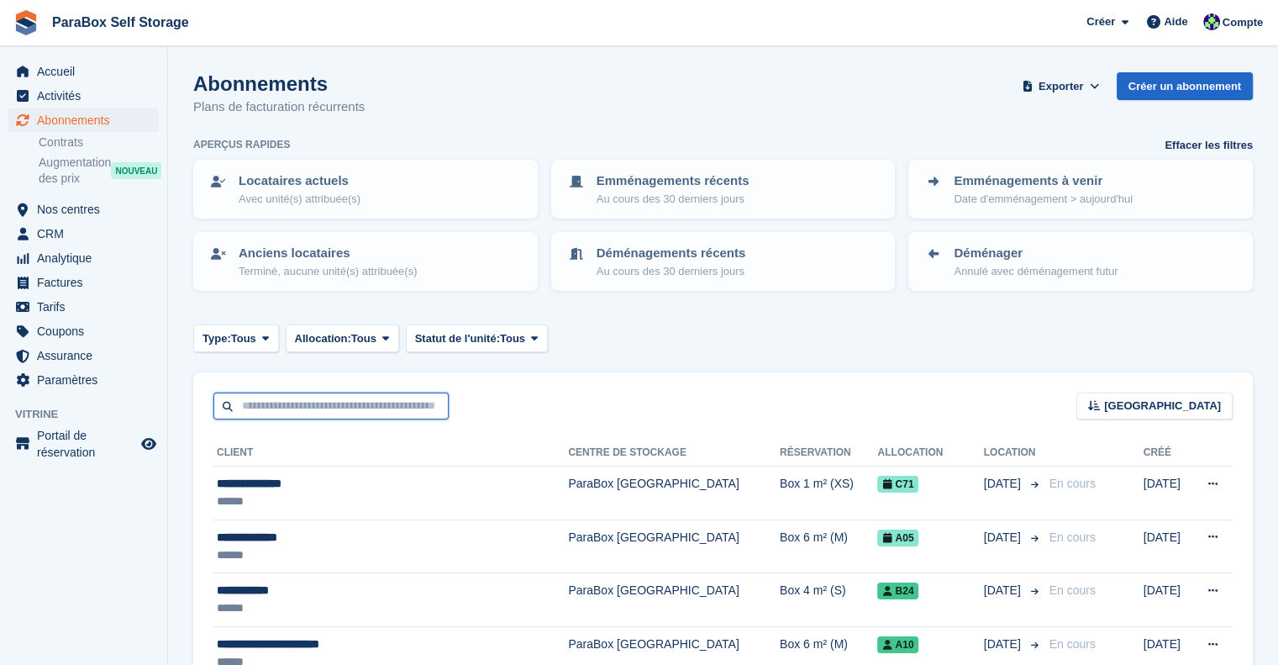
click at [306, 403] on input "text" at bounding box center [330, 407] width 235 height 28
type input "****"
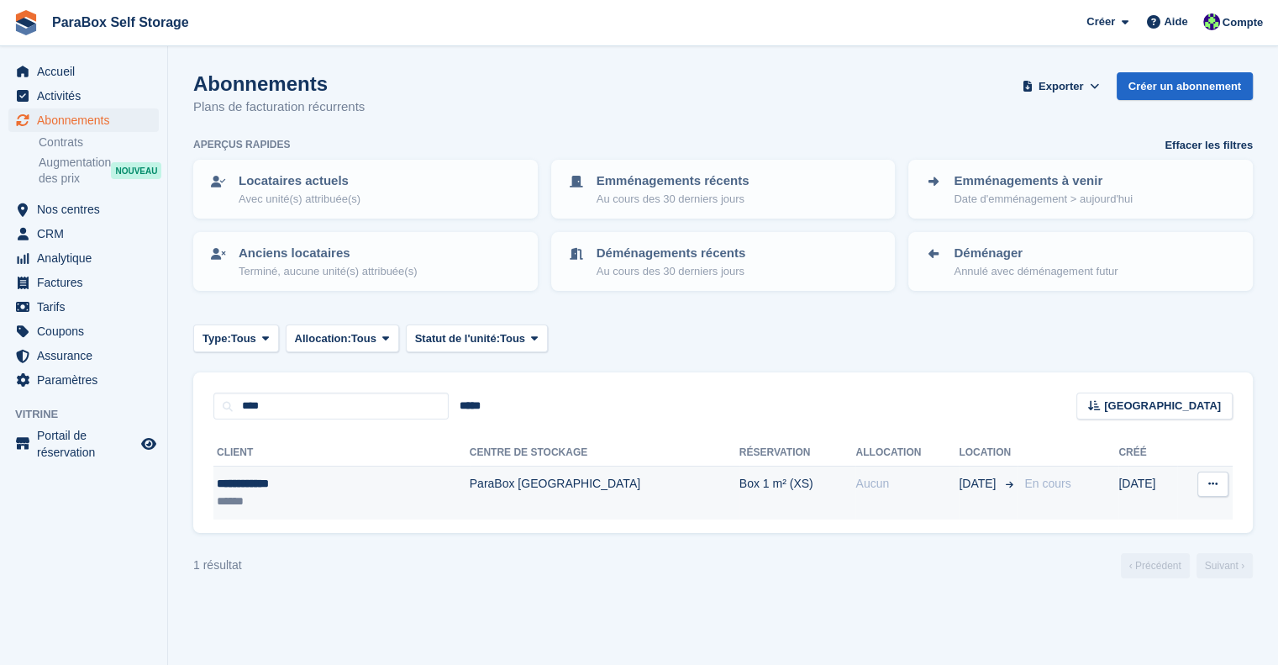
click at [856, 491] on td "Aucun" at bounding box center [907, 492] width 103 height 53
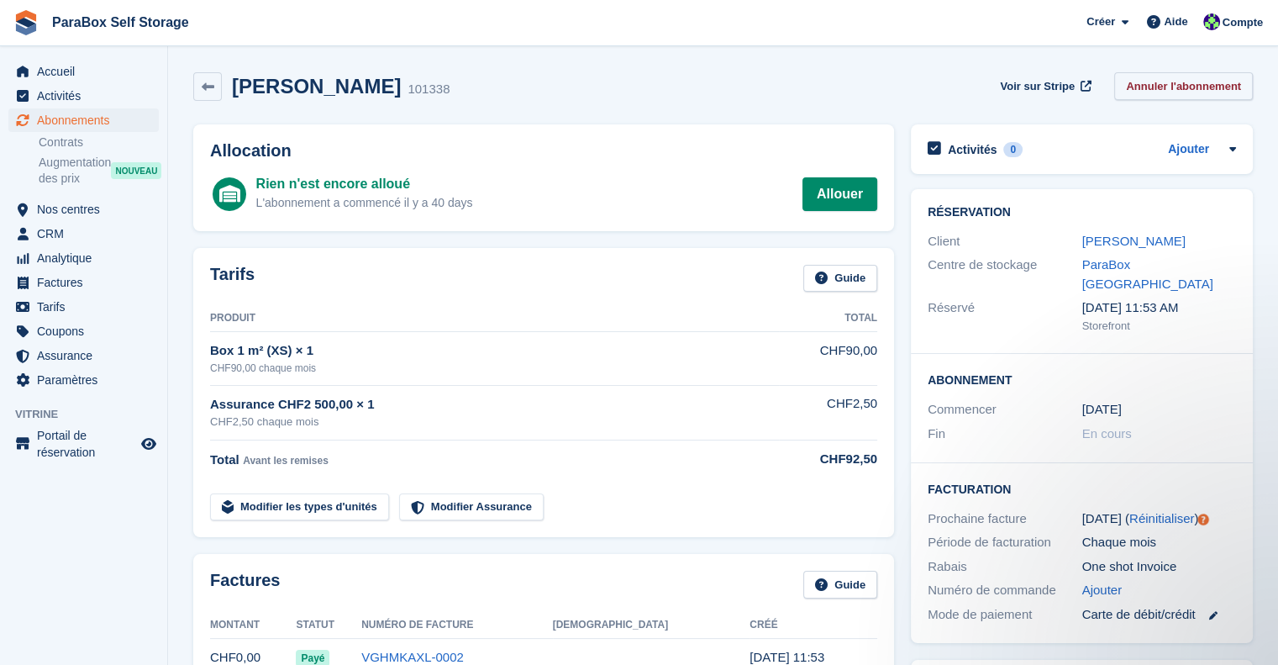
click at [1167, 84] on link "Annuler l'abonnement" at bounding box center [1183, 86] width 139 height 28
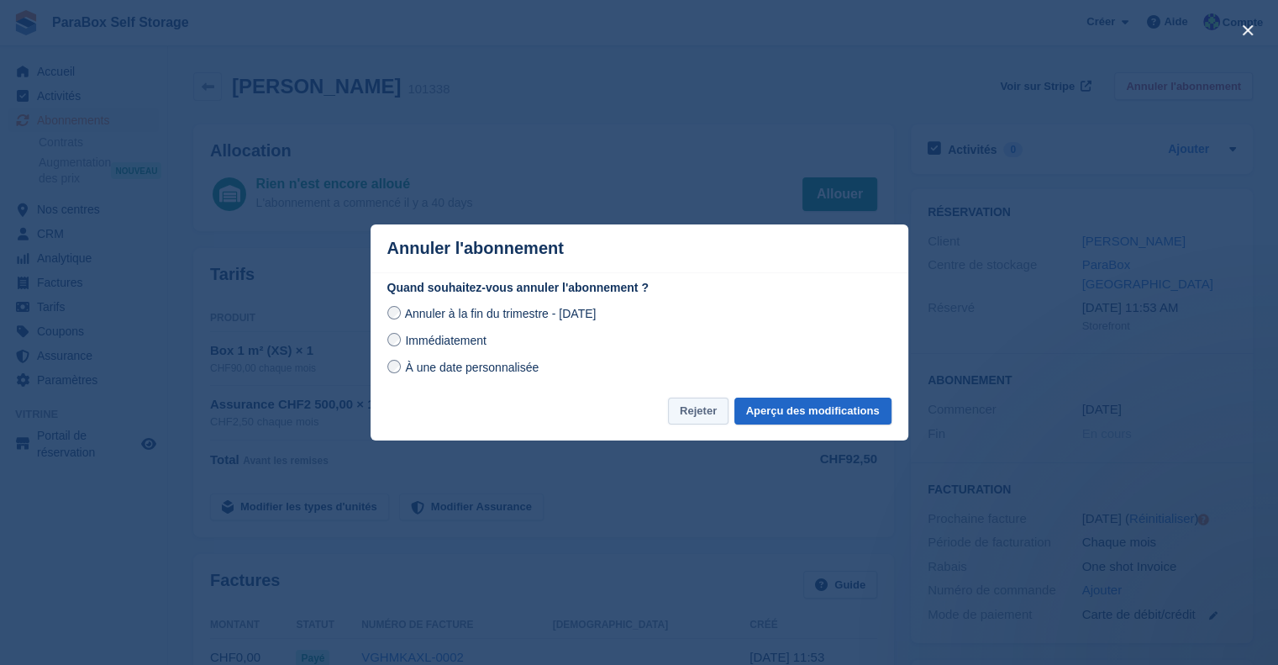
click at [711, 419] on button "Rejeter" at bounding box center [698, 412] width 61 height 28
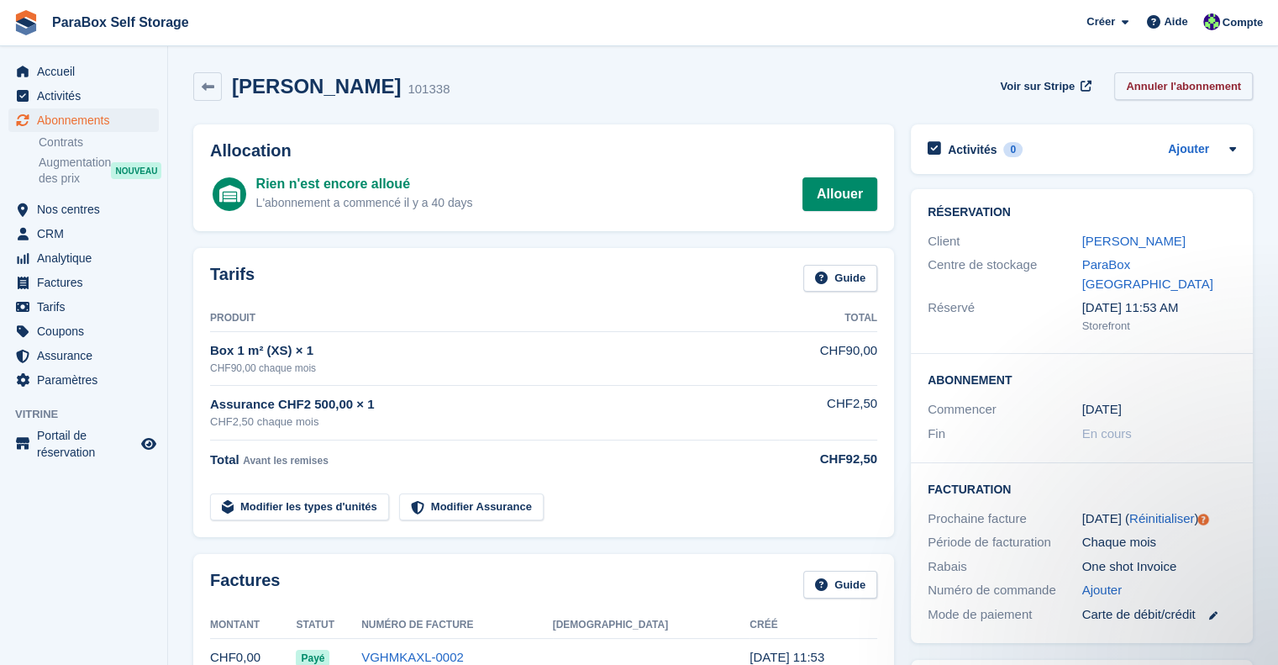
click at [1184, 93] on link "Annuler l'abonnement" at bounding box center [1183, 86] width 139 height 28
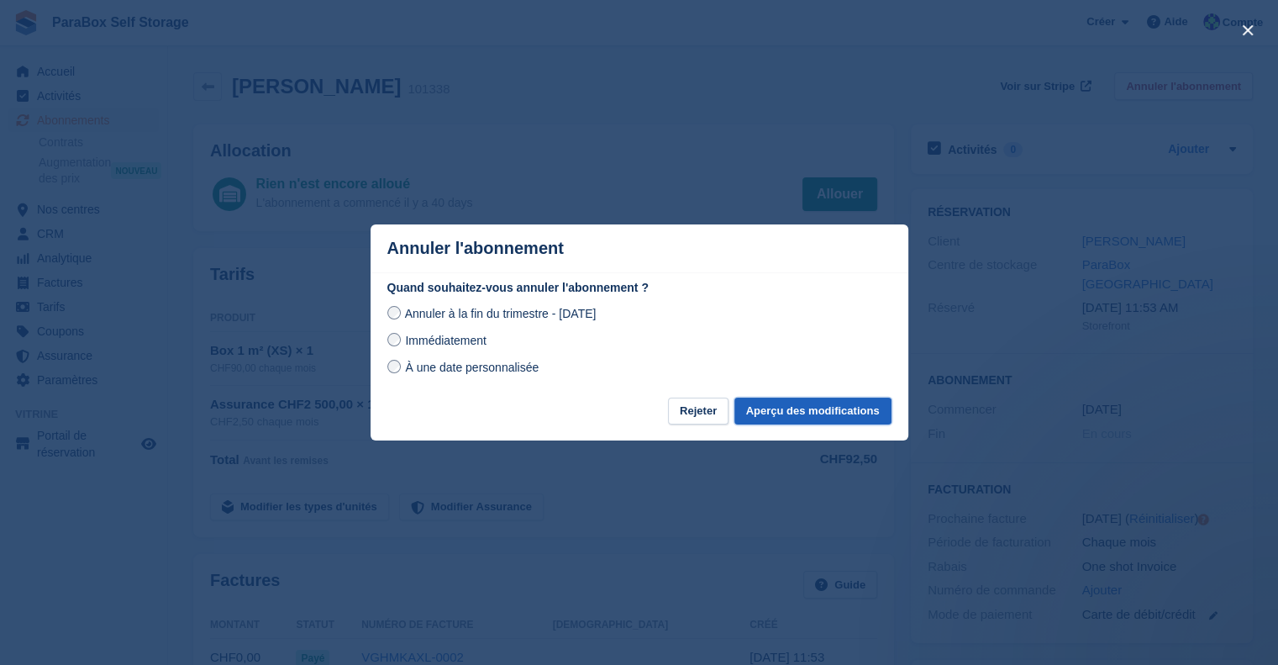
click at [834, 411] on button "Aperçu des modifications" at bounding box center [813, 412] width 157 height 28
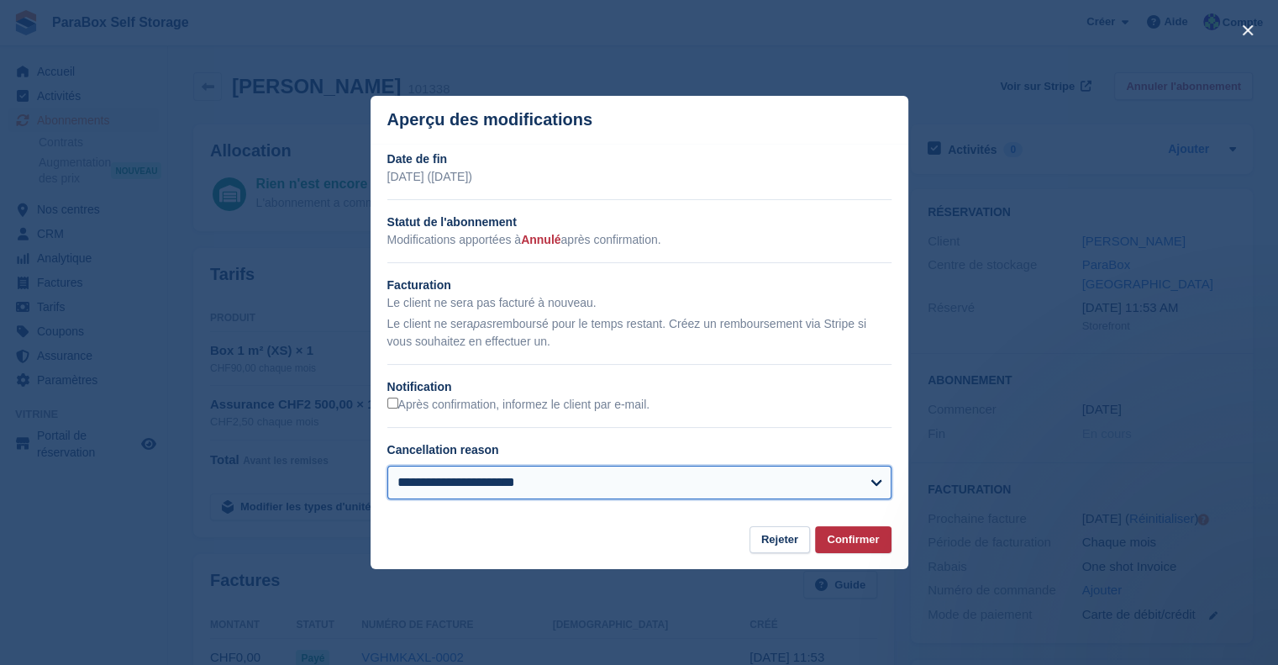
click at [714, 493] on select "**********" at bounding box center [639, 483] width 504 height 34
select select
click at [387, 466] on select "**********" at bounding box center [639, 483] width 504 height 34
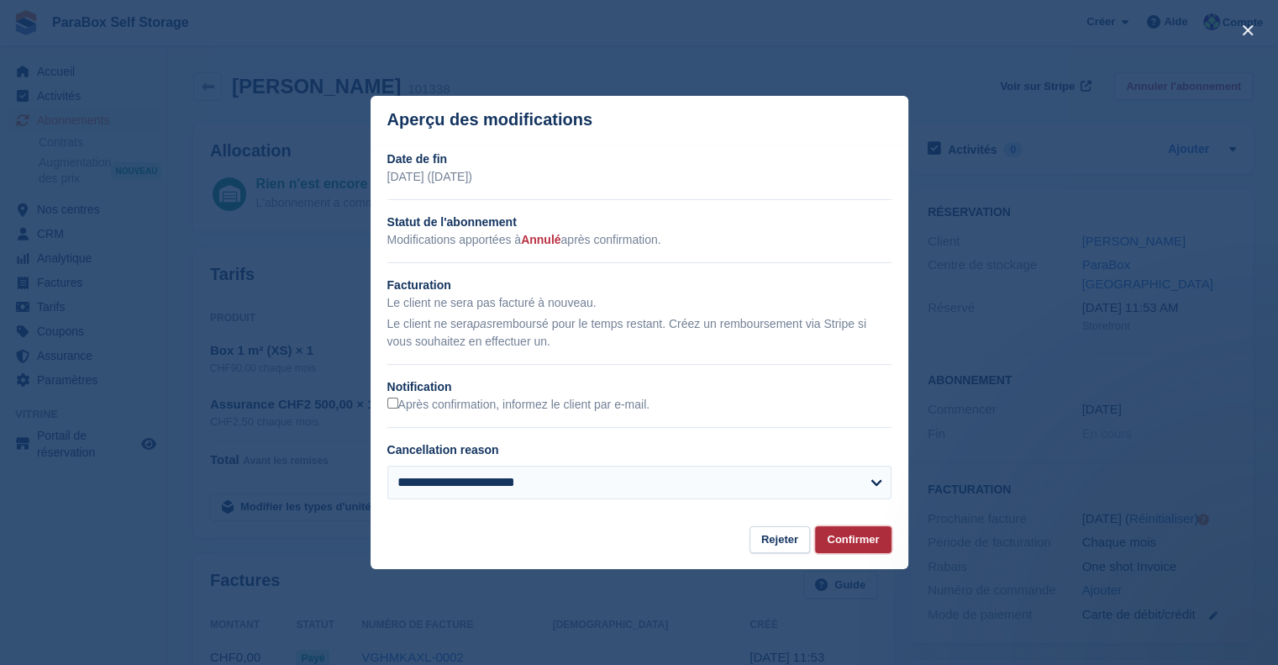
click at [874, 546] on button "Confirmer" at bounding box center [853, 540] width 76 height 28
